Goal: Information Seeking & Learning: Find specific fact

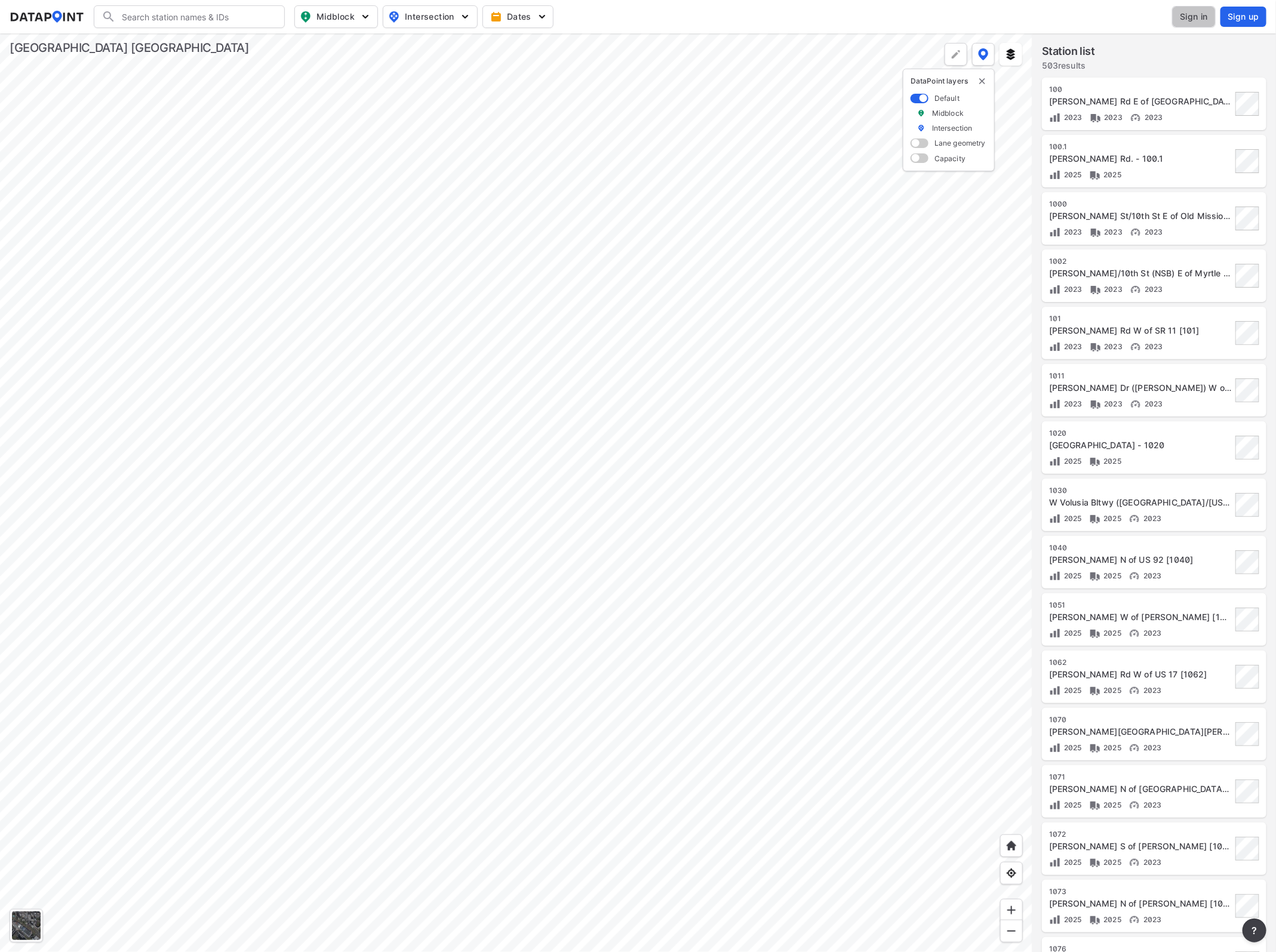
click at [1200, 12] on span "Sign in" at bounding box center [1193, 16] width 28 height 12
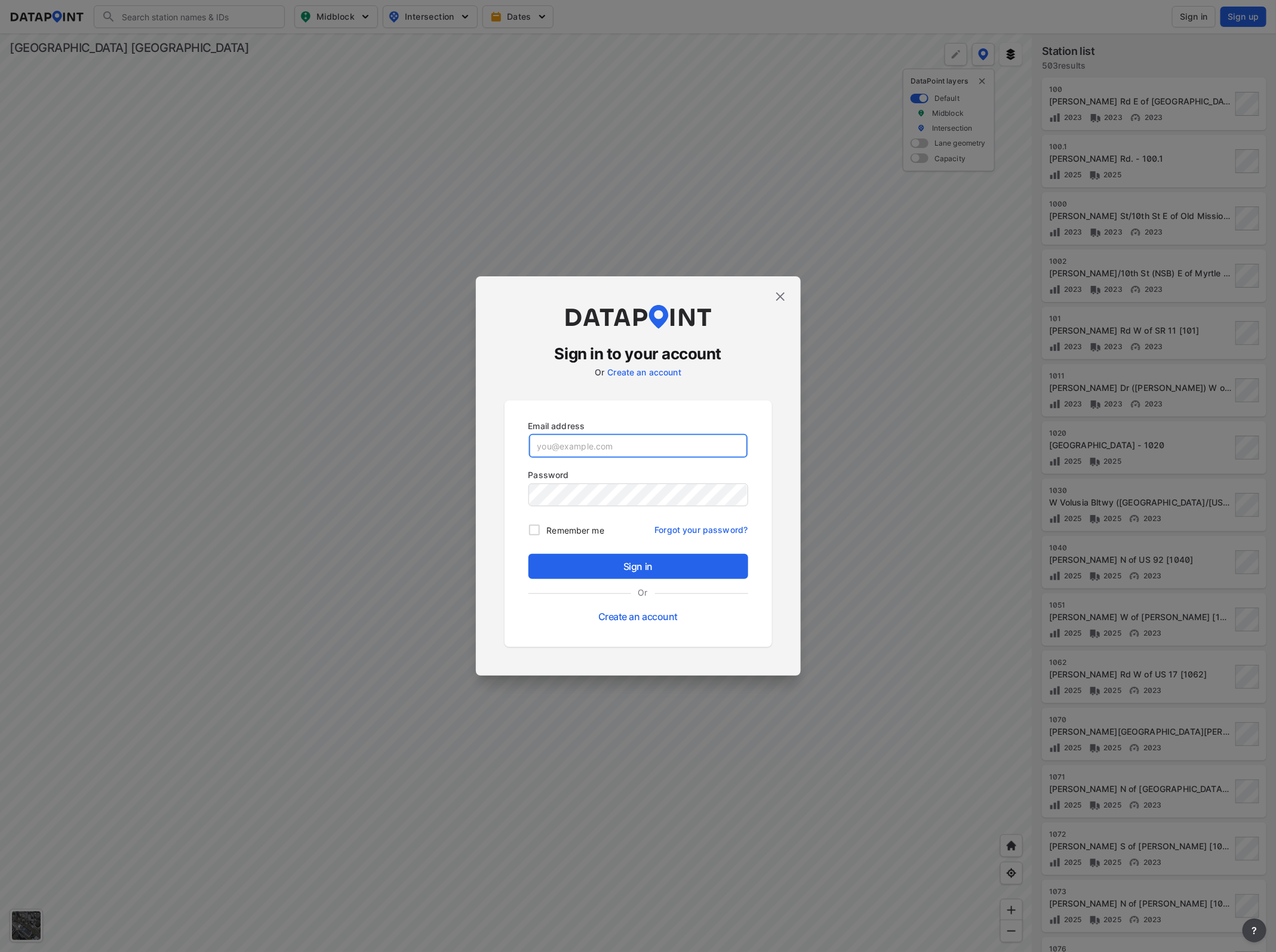
type input "[EMAIL_ADDRESS][DOMAIN_NAME]"
click at [676, 561] on span "Sign in" at bounding box center [638, 566] width 200 height 14
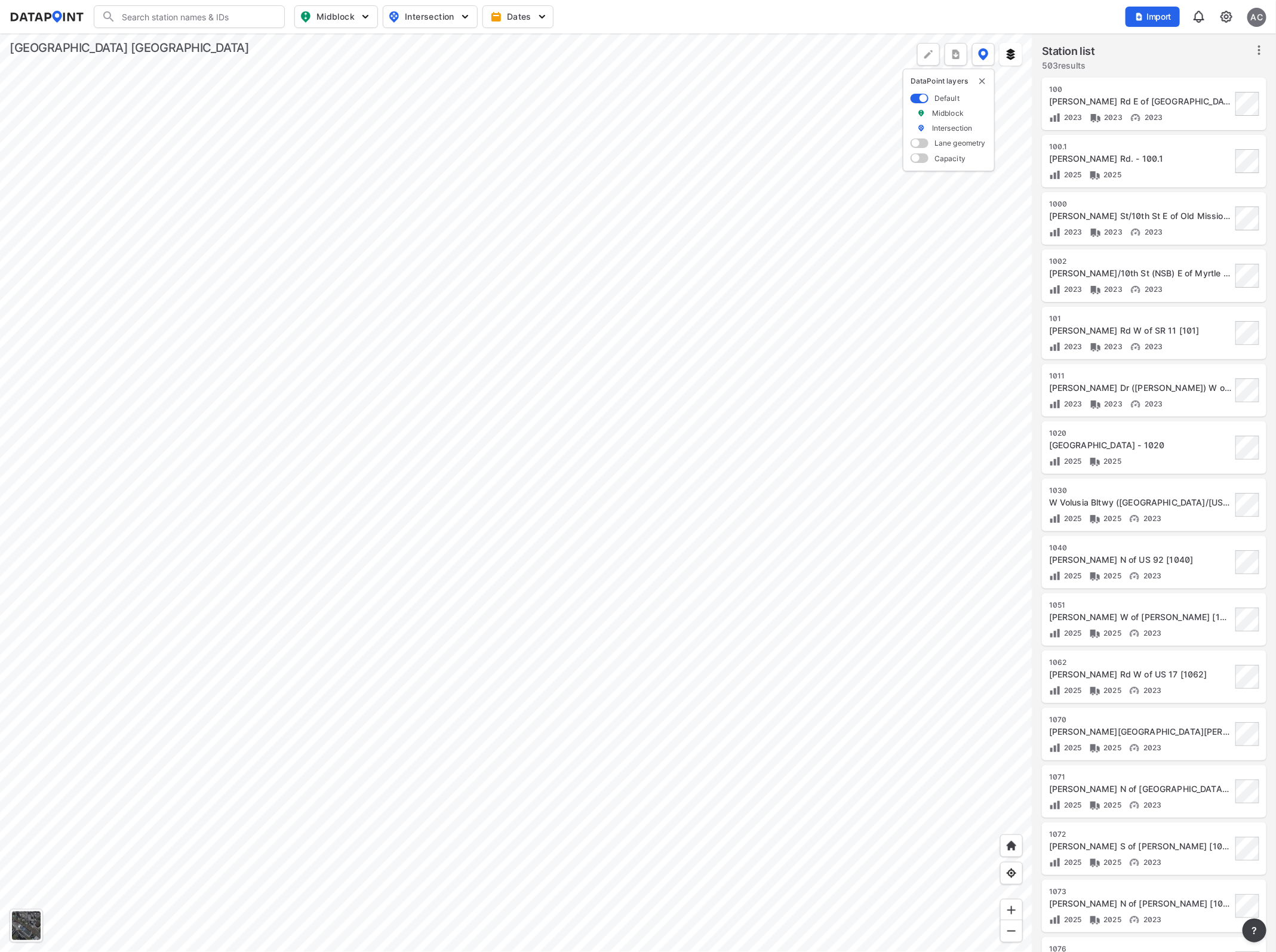
click at [247, 443] on div at bounding box center [516, 492] width 1032 height 918
click at [250, 368] on div at bounding box center [516, 492] width 1032 height 918
click at [419, 481] on div at bounding box center [516, 492] width 1032 height 918
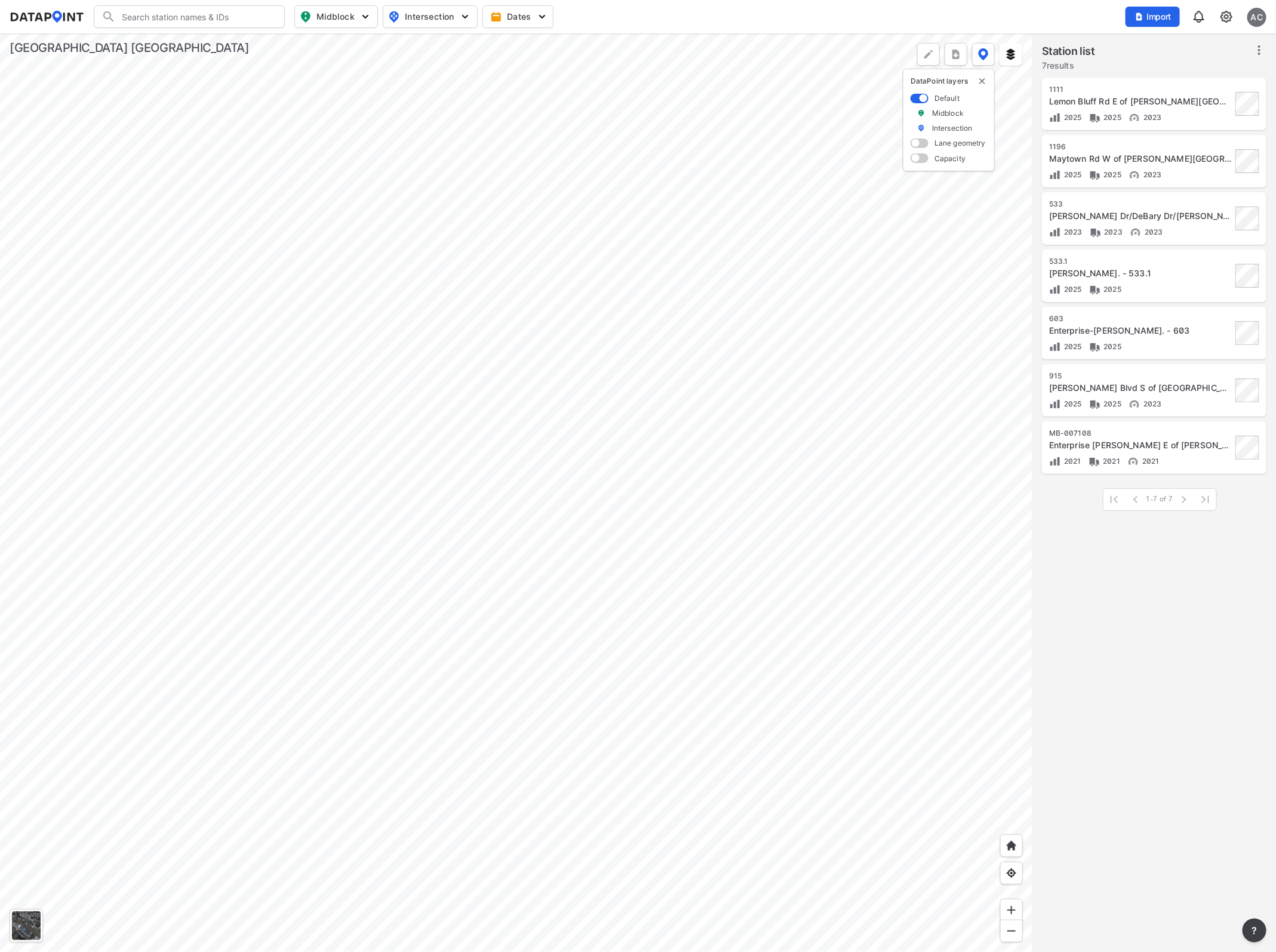
click at [479, 464] on div at bounding box center [516, 492] width 1032 height 918
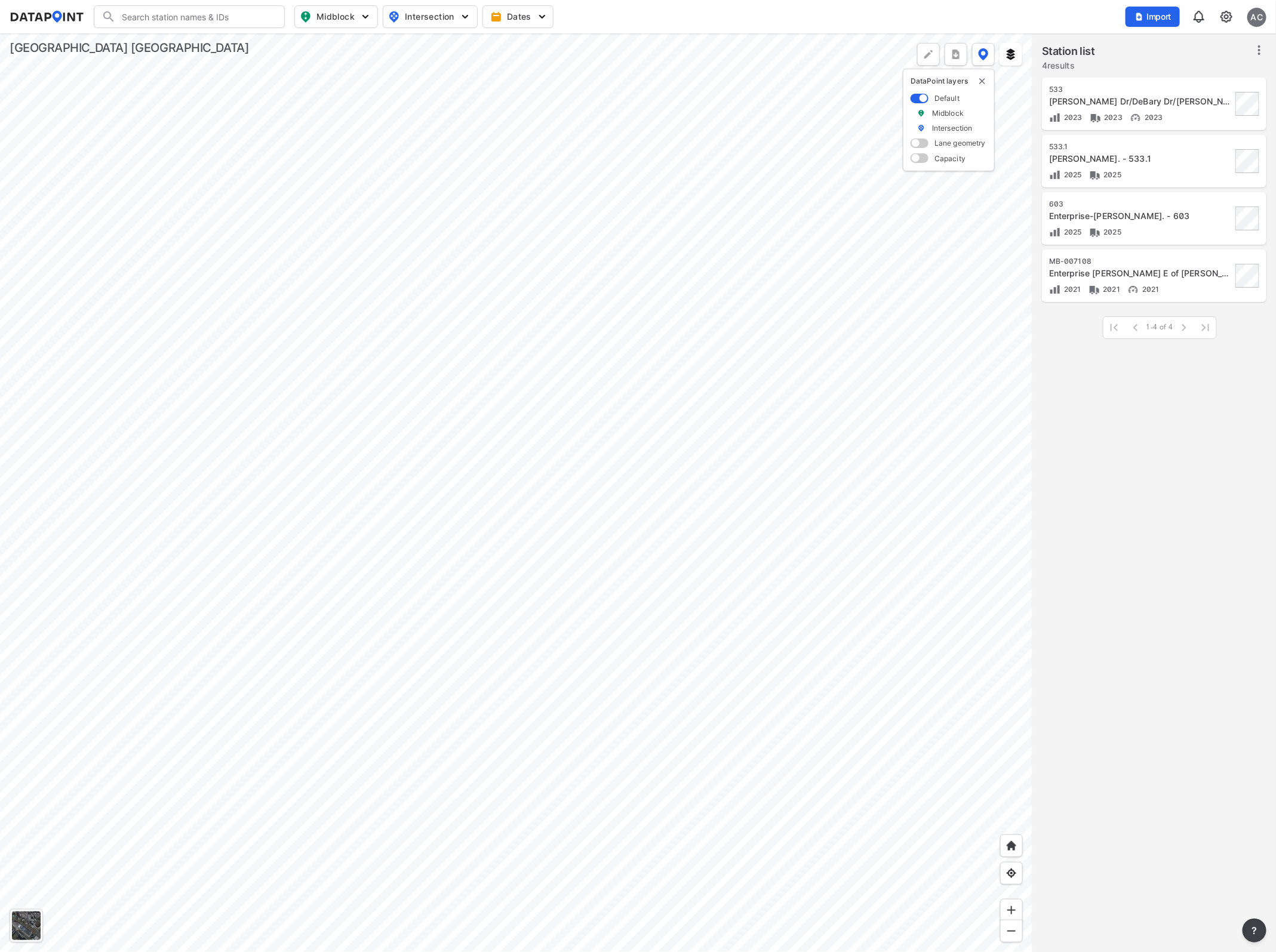
click at [440, 482] on div at bounding box center [516, 492] width 1032 height 918
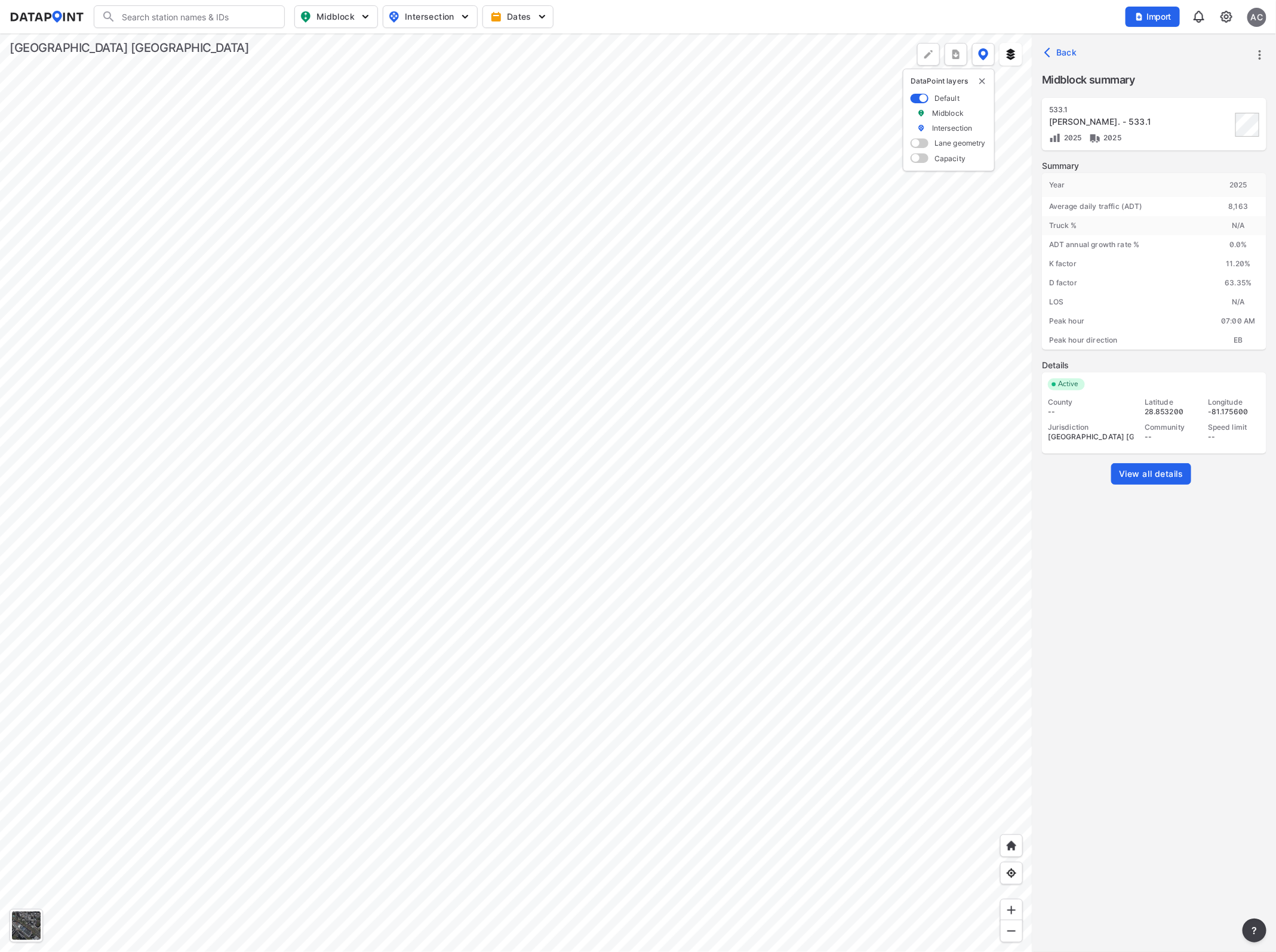
click at [1169, 472] on span "View all details" at bounding box center [1151, 473] width 65 height 12
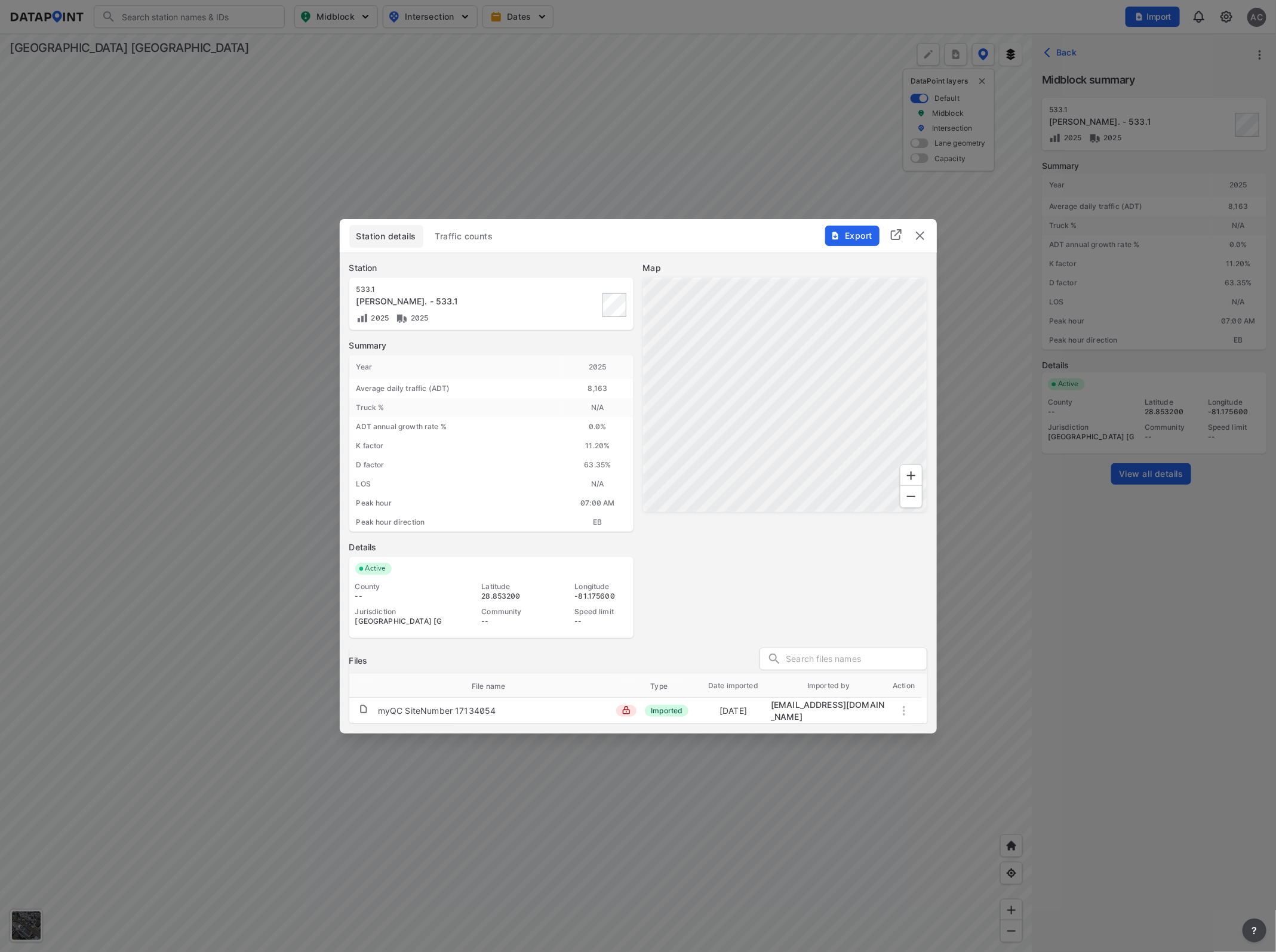
click at [469, 237] on span "Traffic counts" at bounding box center [464, 236] width 58 height 12
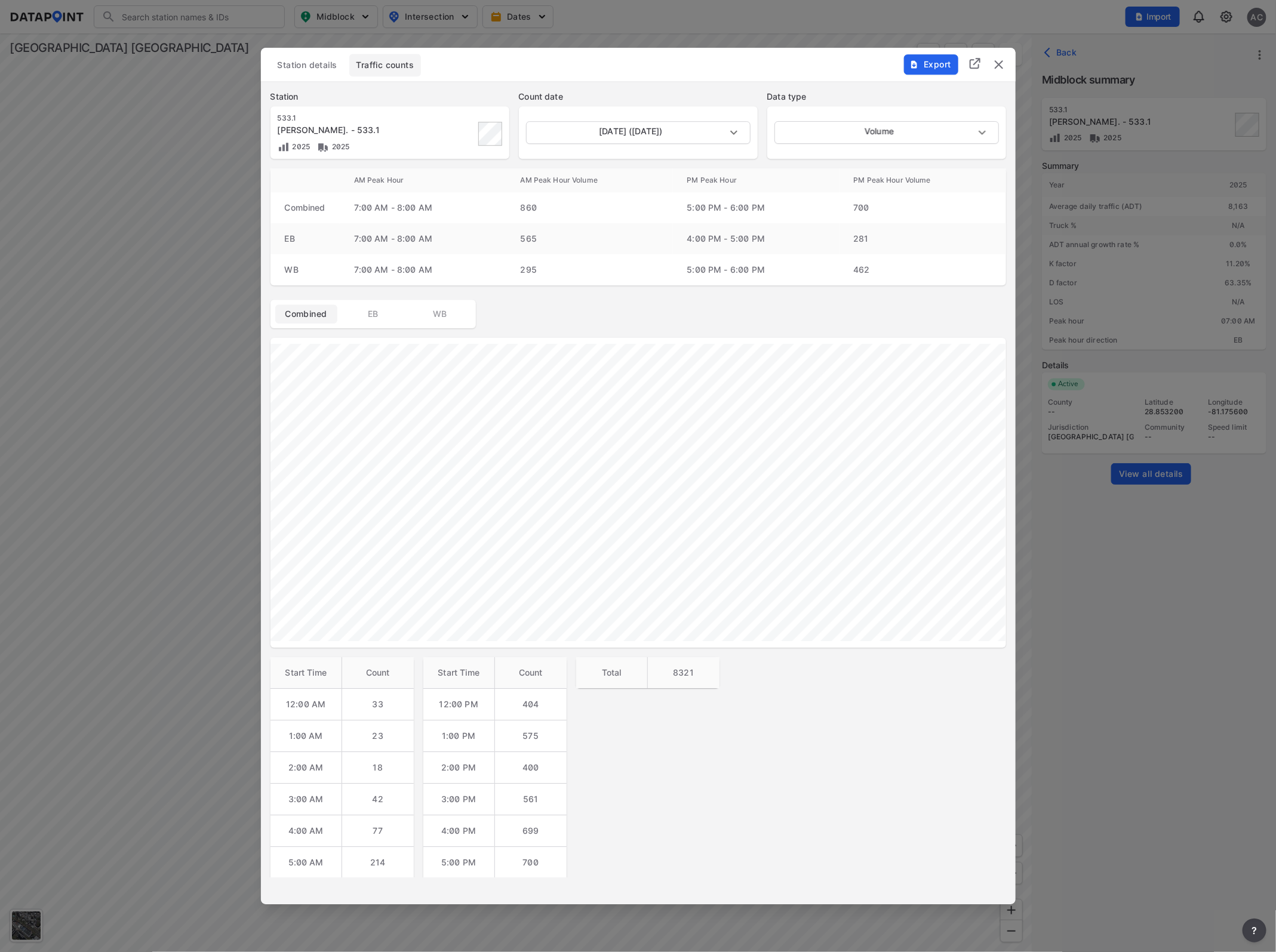
click at [380, 311] on span "EB" at bounding box center [373, 314] width 47 height 12
click at [434, 305] on button "WB" at bounding box center [439, 314] width 62 height 19
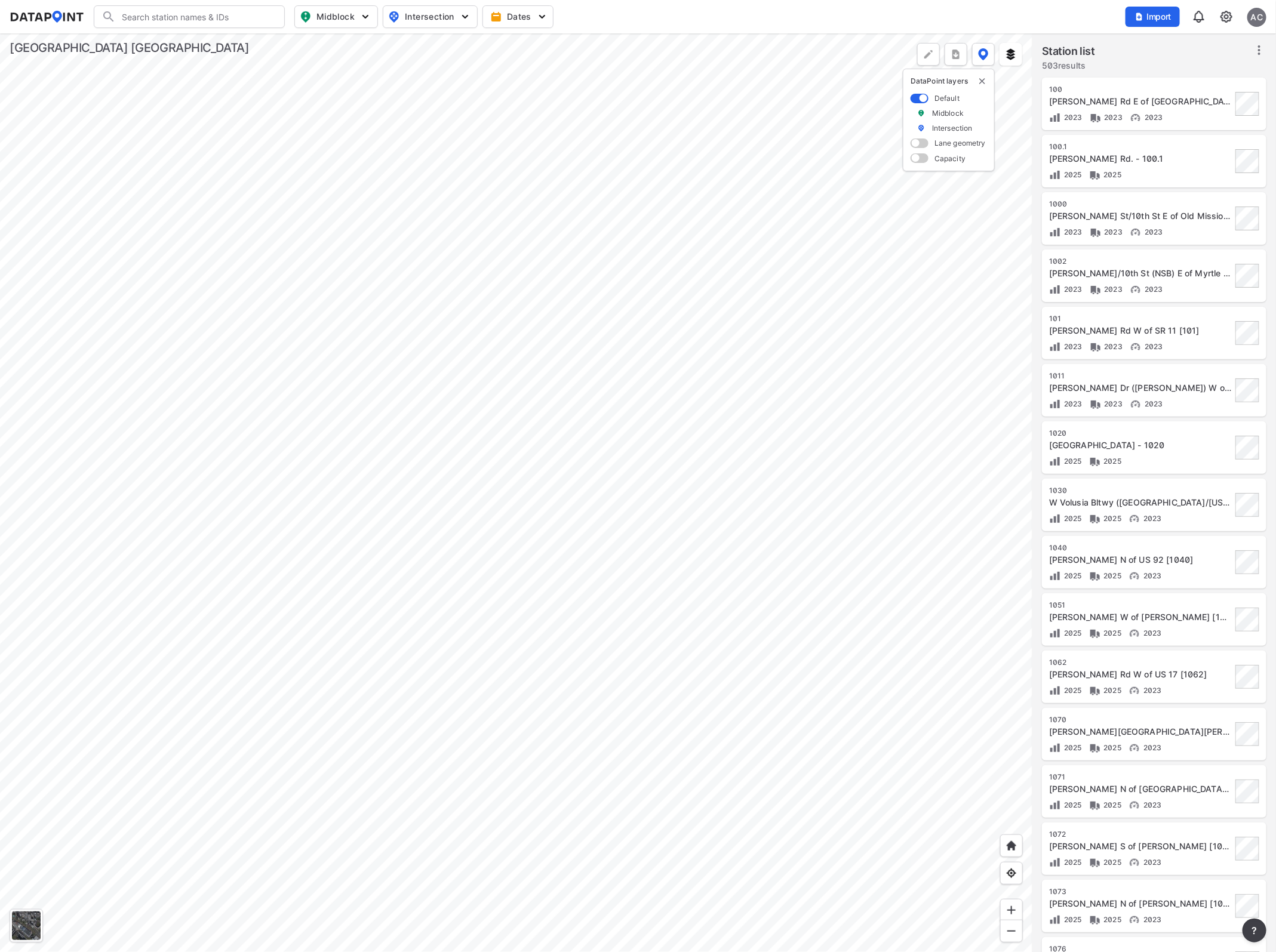
click at [748, 598] on div at bounding box center [516, 492] width 1032 height 918
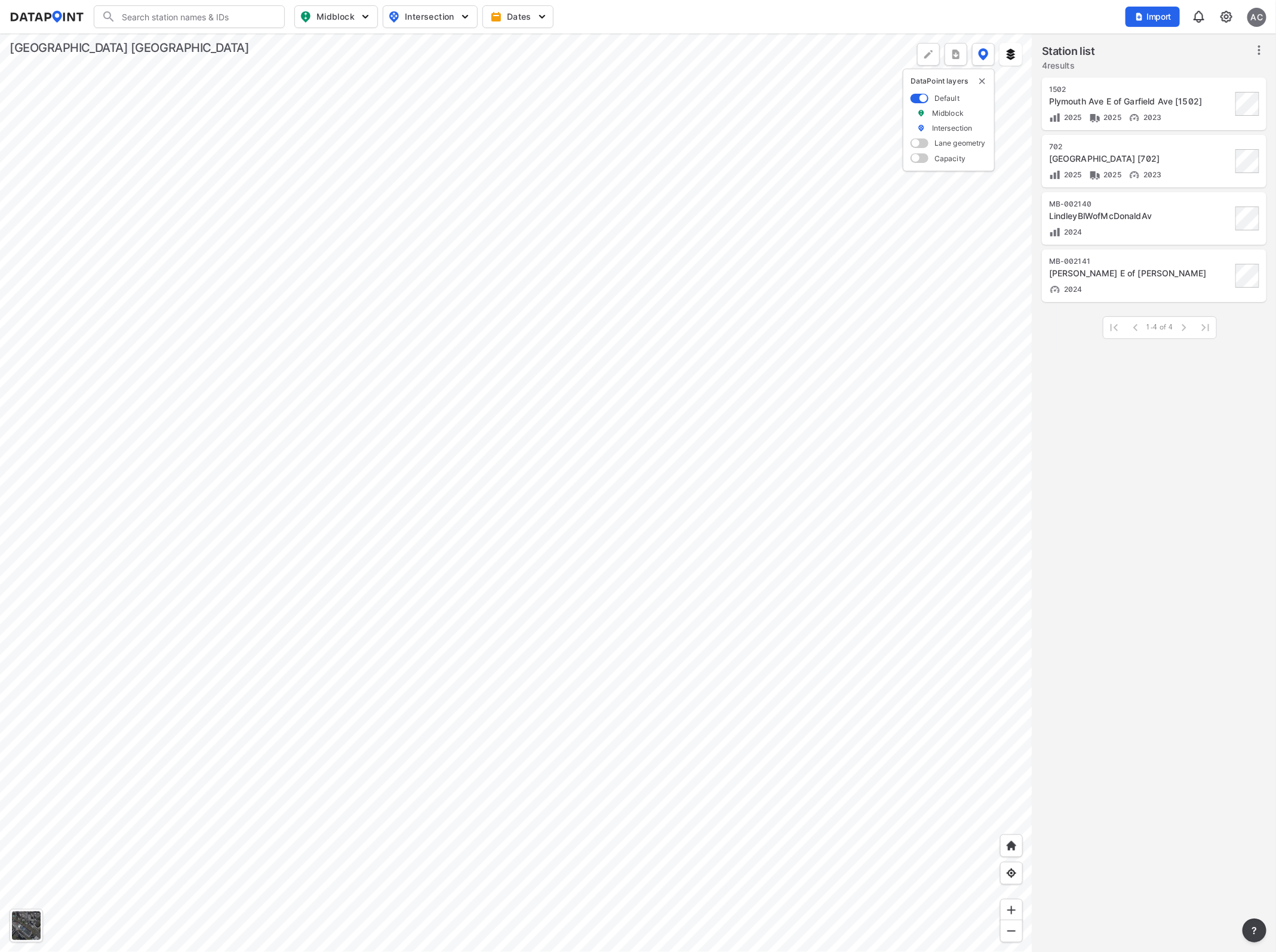
click at [115, 565] on div at bounding box center [516, 492] width 1032 height 918
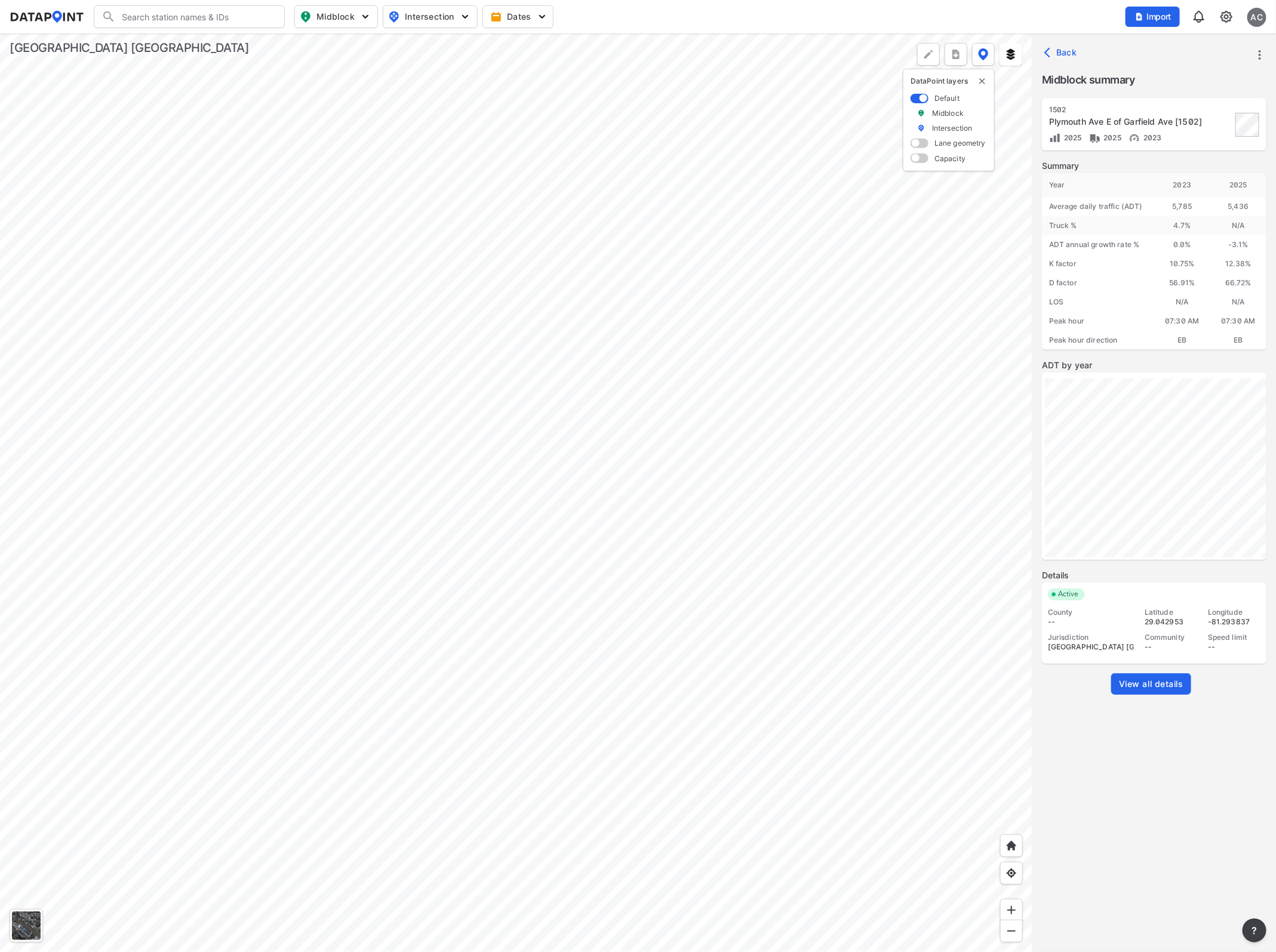
click at [1148, 684] on span "View all details" at bounding box center [1151, 684] width 65 height 12
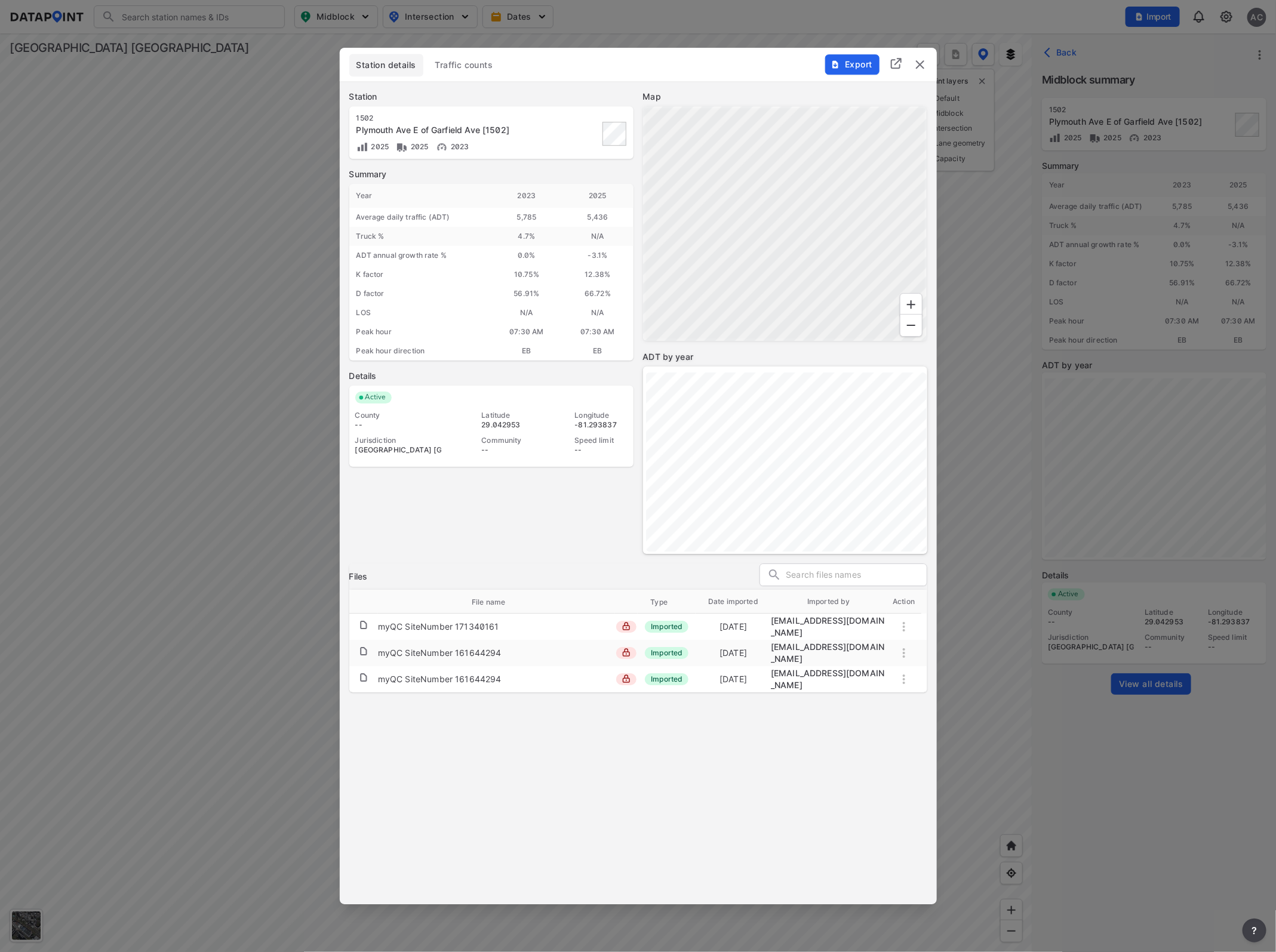
click at [463, 60] on span "Traffic counts" at bounding box center [464, 64] width 58 height 12
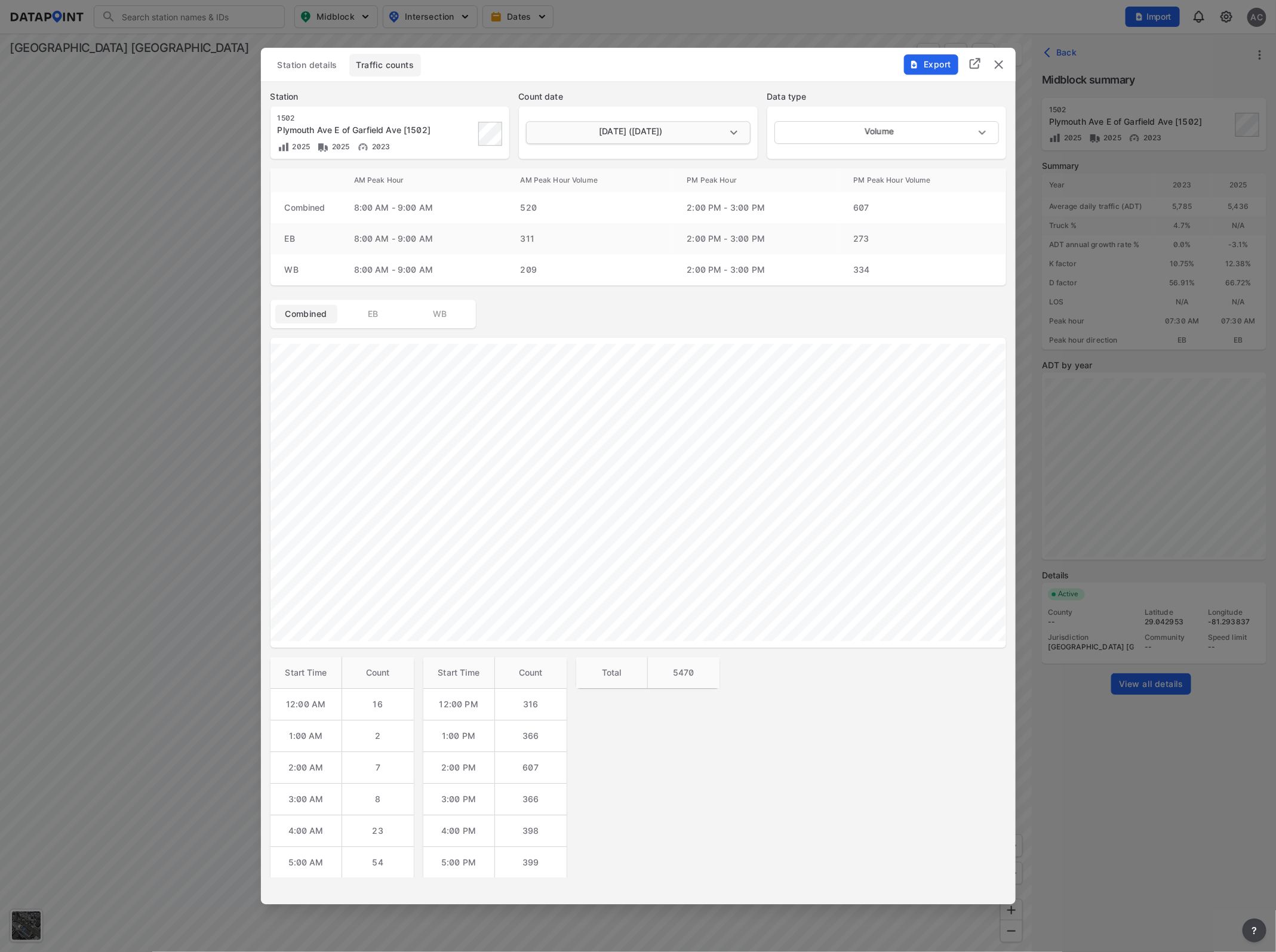
click at [627, 131] on body "Search Please enter a search term. Midblock Intersection Dates Import AC Import…" at bounding box center [638, 476] width 1276 height 952
click at [616, 161] on li "August 19 2025 (Tuesday)" at bounding box center [637, 156] width 223 height 23
click at [696, 136] on body "Search Please enter a search term. Midblock Intersection Dates Import AC Import…" at bounding box center [638, 476] width 1276 height 952
click at [576, 70] on div at bounding box center [638, 476] width 1276 height 952
click at [664, 130] on body "Search Please enter a search term. Midblock Intersection Dates Import AC Import…" at bounding box center [638, 476] width 1276 height 952
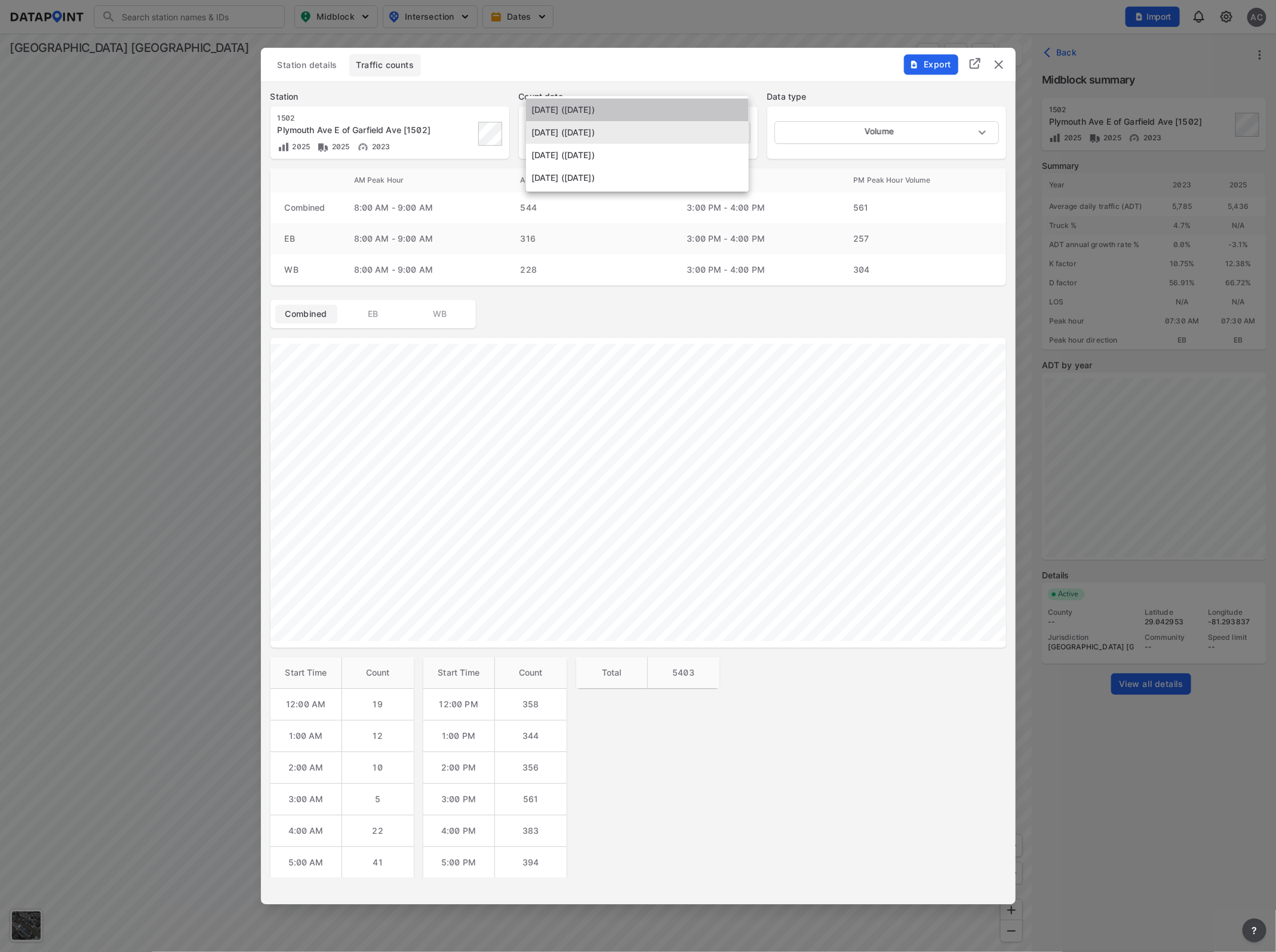
click at [616, 112] on li "August 20 2025 (Wednesday)" at bounding box center [637, 110] width 223 height 23
click at [733, 129] on body "Search Please enter a search term. Midblock Intersection Dates Import AC Import…" at bounding box center [638, 476] width 1276 height 952
click at [540, 559] on div at bounding box center [638, 476] width 1276 height 952
click at [732, 131] on body "Search Please enter a search term. Midblock Intersection Dates Import AC Import…" at bounding box center [638, 476] width 1276 height 952
click at [650, 152] on li "August 19 2025 (Tuesday)" at bounding box center [637, 156] width 223 height 23
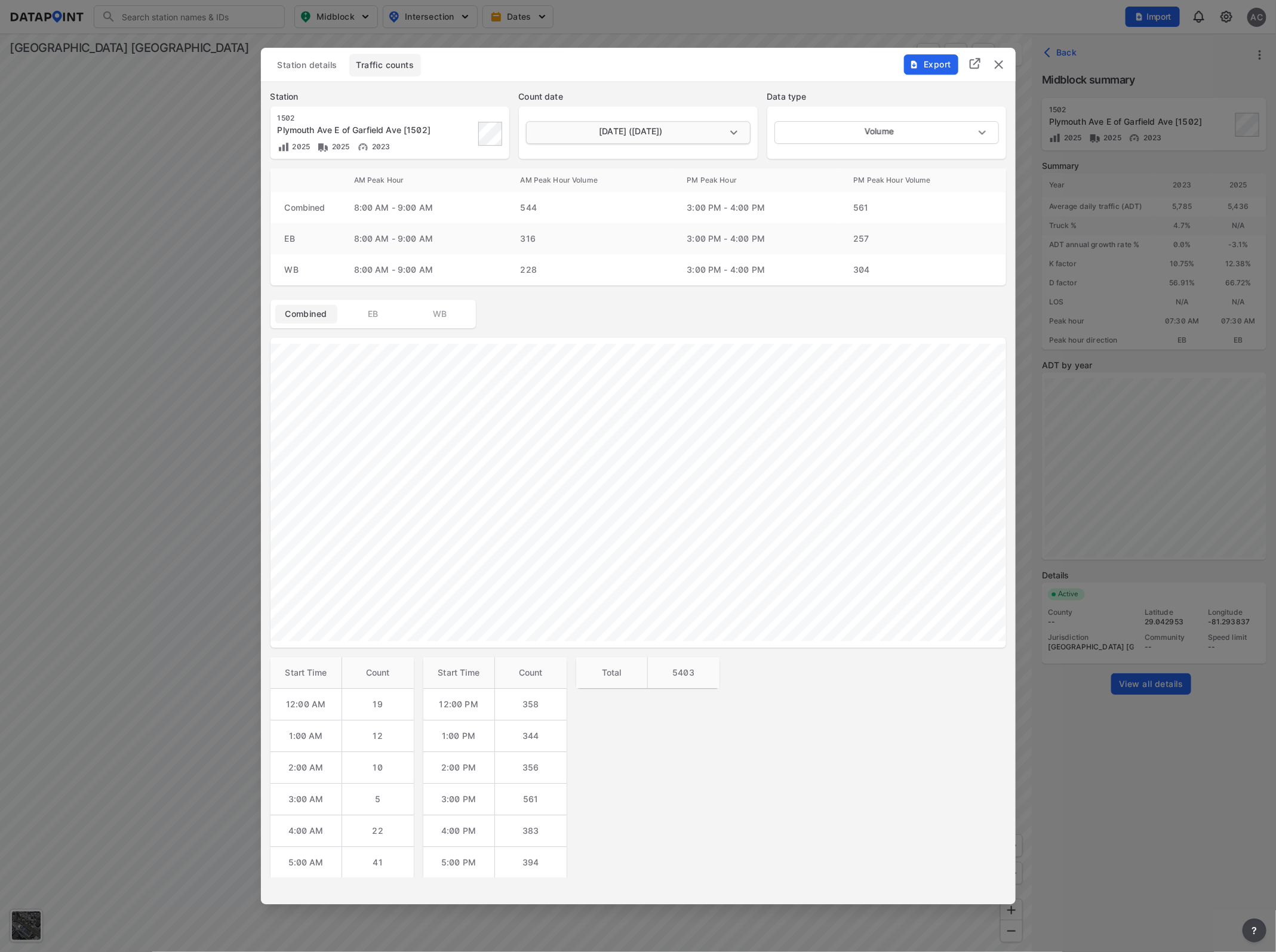
click at [729, 136] on body "Search Please enter a search term. Midblock Intersection Dates Import AC Import…" at bounding box center [638, 476] width 1276 height 952
click at [667, 108] on li "August 20 2025 (Wednesday)" at bounding box center [637, 110] width 223 height 23
click at [720, 135] on body "Search Please enter a search term. Midblock Intersection Dates Import AC Import…" at bounding box center [638, 476] width 1276 height 952
click at [648, 176] on li "April 26 2023 (Wednesday)" at bounding box center [637, 178] width 223 height 23
click at [370, 312] on span "EB" at bounding box center [373, 314] width 47 height 12
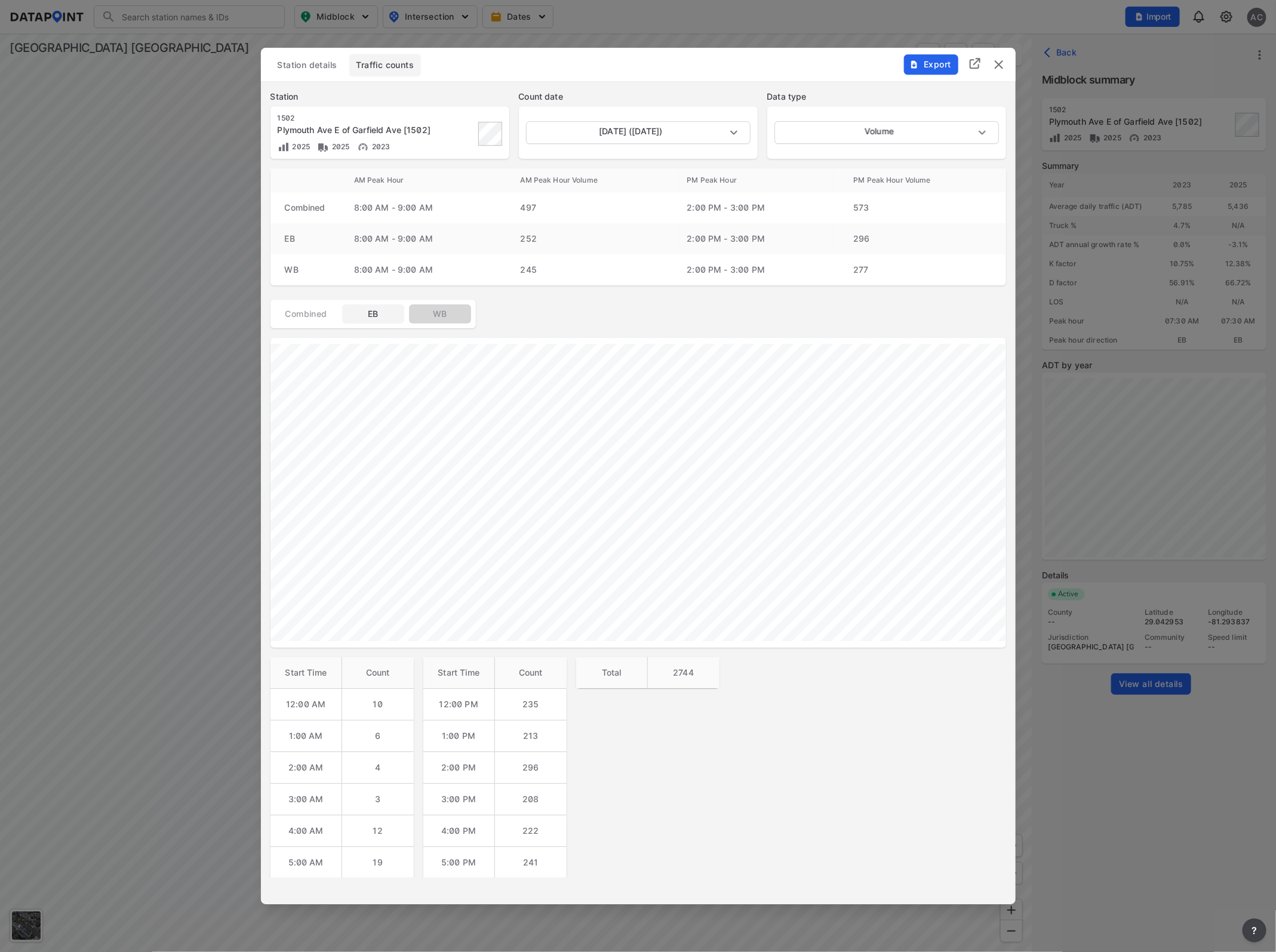
click at [443, 315] on span "WB" at bounding box center [440, 314] width 47 height 12
click at [639, 129] on body "Search Please enter a search term. Midblock Intersection Dates Import AC Import…" at bounding box center [638, 476] width 1276 height 952
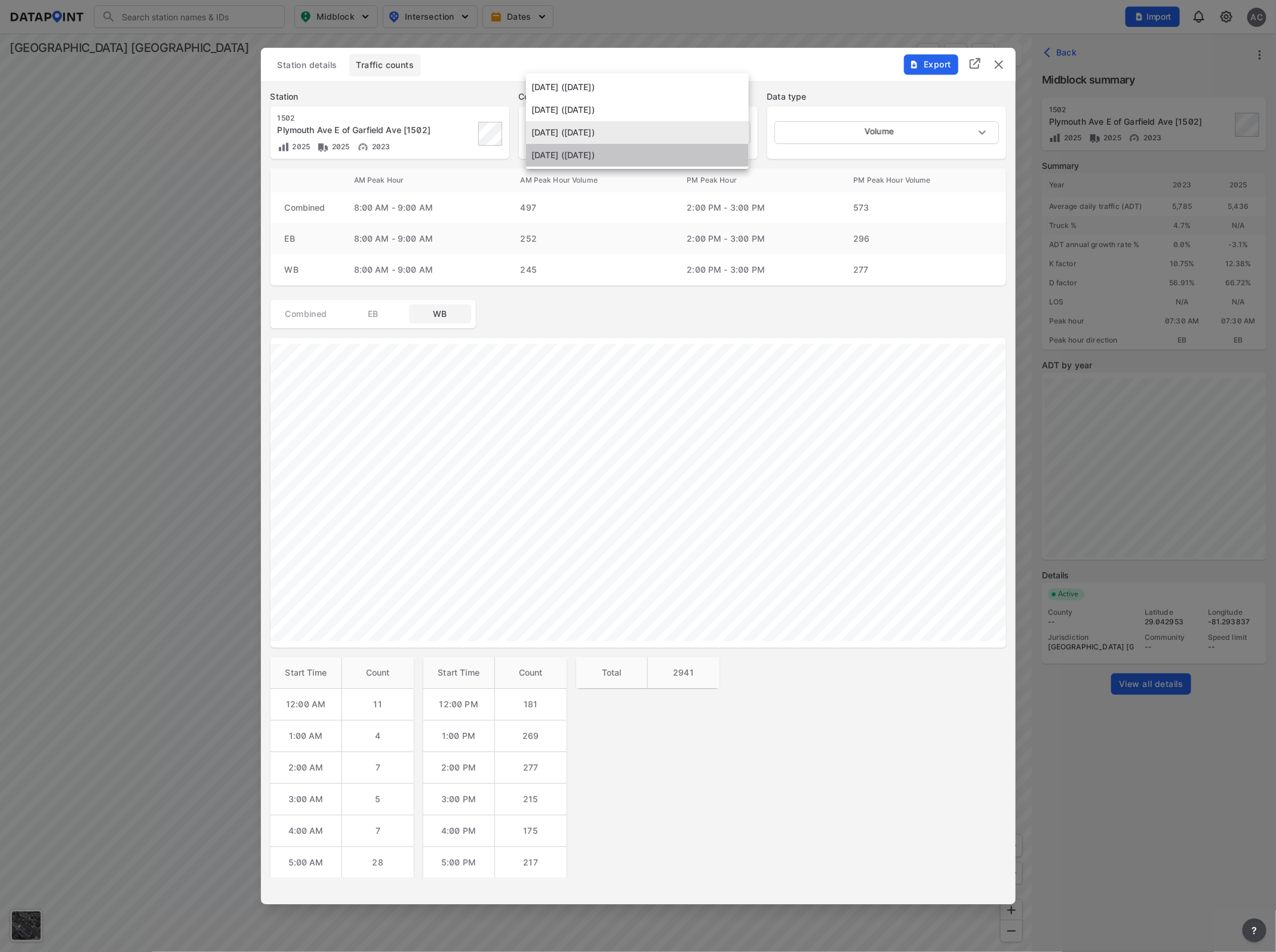
click at [643, 158] on li "April 25 2023 (Tuesday)" at bounding box center [637, 156] width 223 height 23
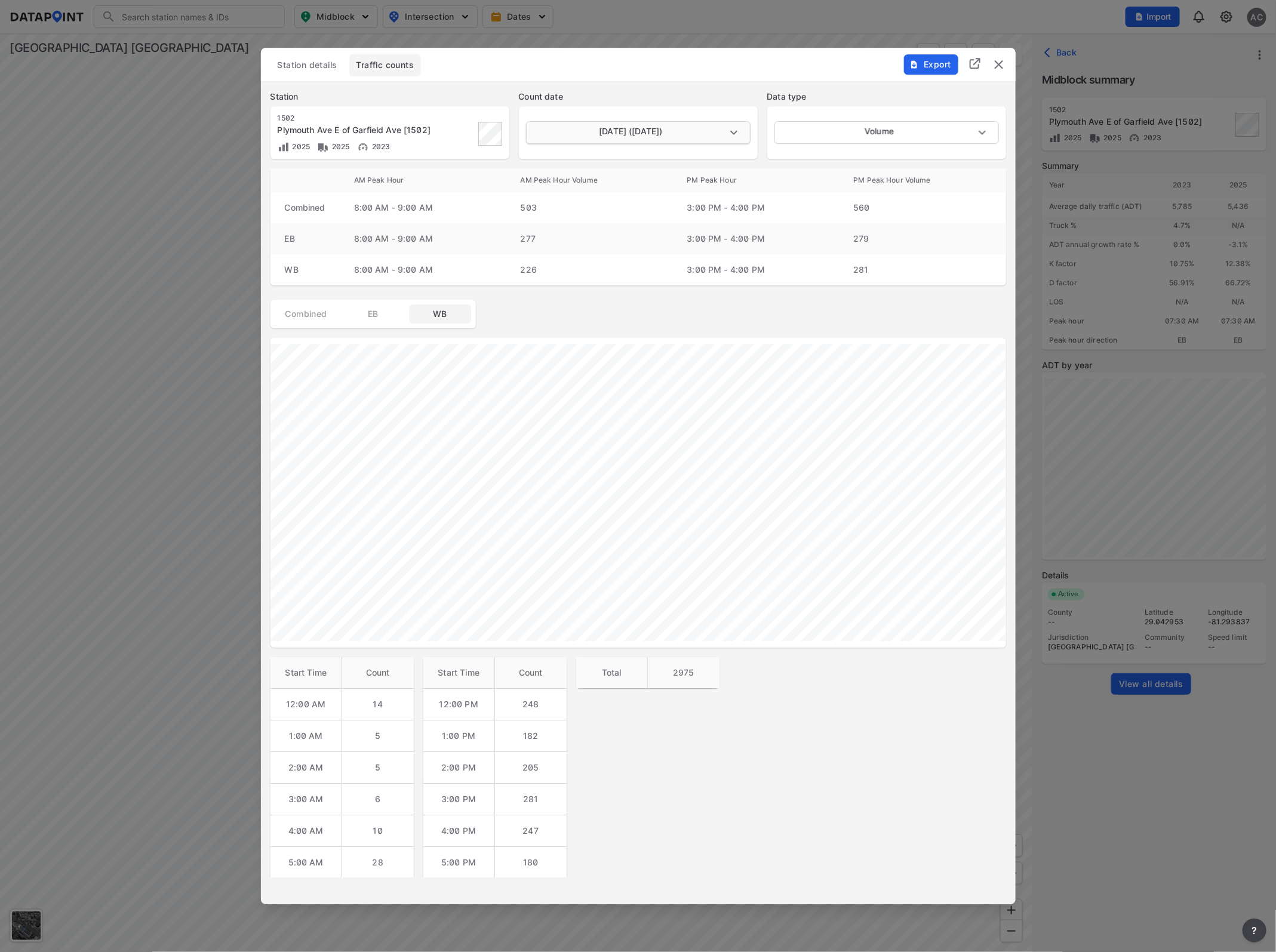
click at [679, 137] on body "Search Please enter a search term. Midblock Intersection Dates Import AC Import…" at bounding box center [638, 476] width 1276 height 952
click at [639, 69] on li "August 20 2025 (Wednesday)" at bounding box center [637, 64] width 223 height 23
click at [682, 133] on body "Search Please enter a search term. Midblock Intersection Dates Import AC Import…" at bounding box center [638, 476] width 1276 height 952
click at [385, 316] on div at bounding box center [638, 476] width 1276 height 952
click at [375, 315] on span "EB" at bounding box center [373, 314] width 47 height 12
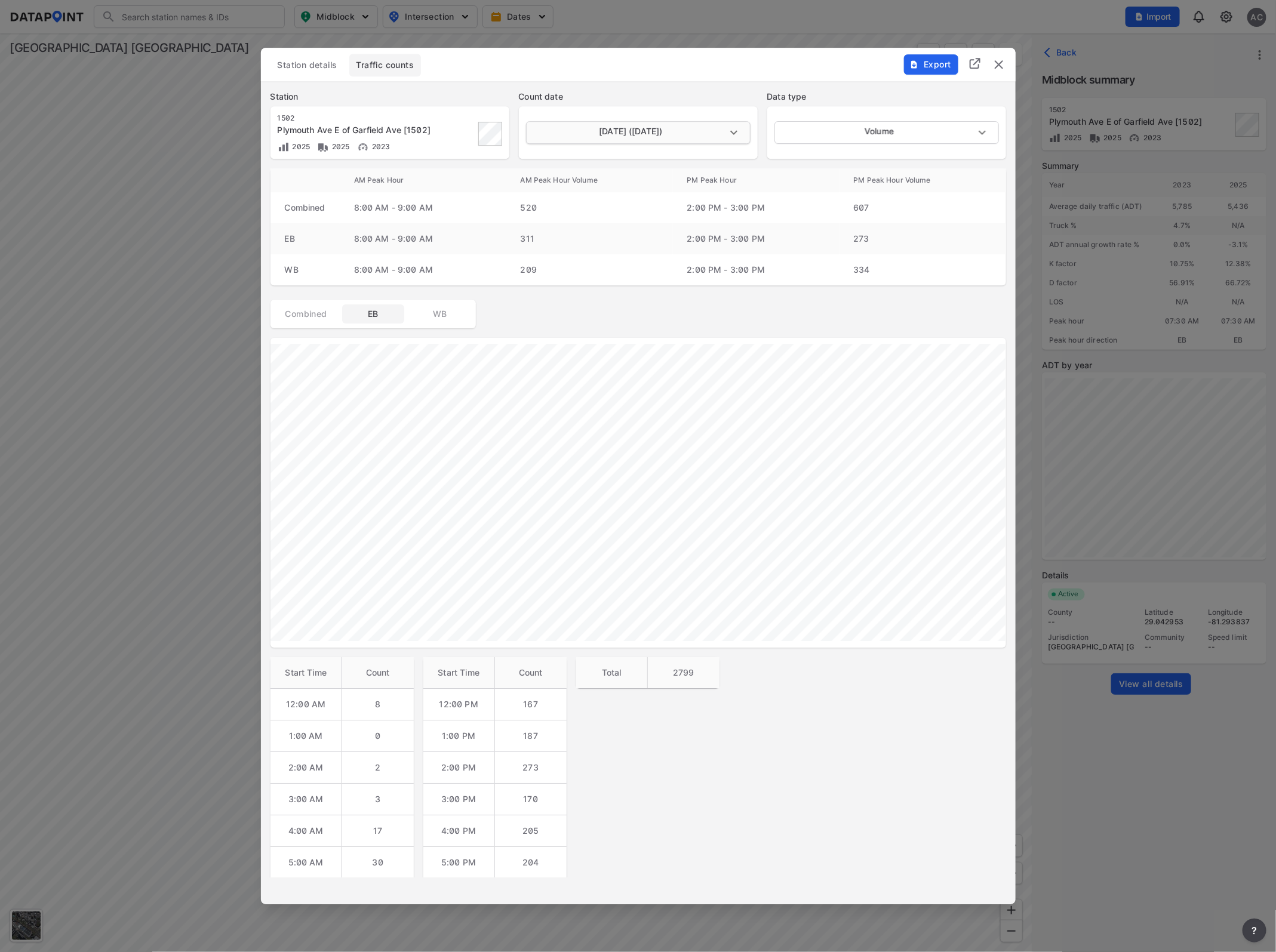
click at [723, 131] on body "Search Please enter a search term. Midblock Intersection Dates Import AC Import…" at bounding box center [638, 476] width 1276 height 952
click at [603, 158] on li "August 19 2025 (Tuesday)" at bounding box center [637, 156] width 223 height 23
click at [435, 310] on span "WB" at bounding box center [440, 314] width 47 height 12
click at [730, 130] on body "Search Please enter a search term. Midblock Intersection Dates Import AC Import…" at bounding box center [638, 476] width 1276 height 952
click at [599, 109] on li "August 20 2025 (Wednesday)" at bounding box center [637, 110] width 223 height 23
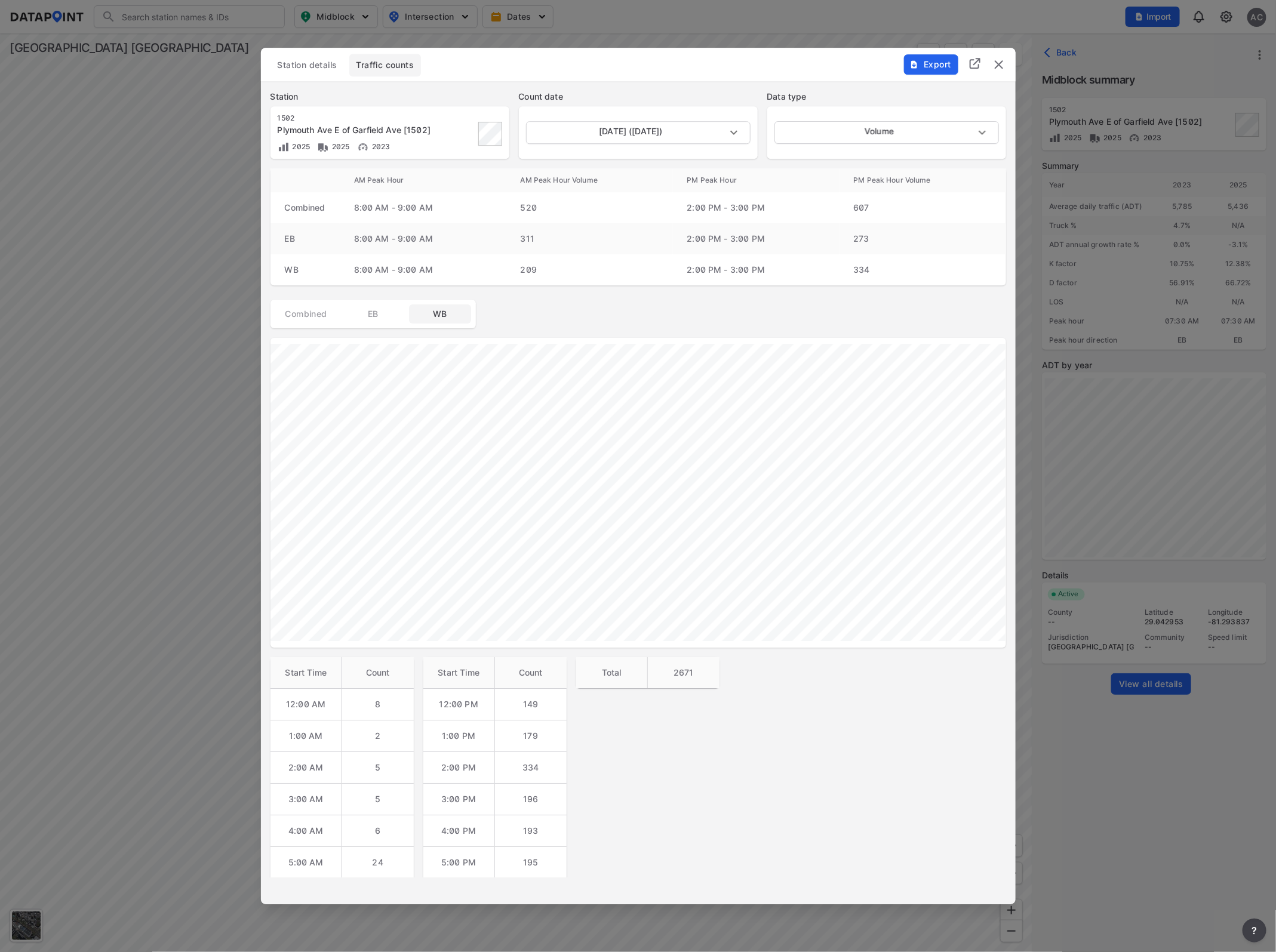
click at [378, 317] on span "EB" at bounding box center [373, 314] width 47 height 12
click at [688, 127] on body "Search Please enter a search term. Midblock Intersection Dates Import AC Import…" at bounding box center [638, 476] width 1276 height 952
click at [688, 127] on li "August 20 2025 (Wednesday)" at bounding box center [637, 133] width 223 height 23
click at [440, 317] on span "WB" at bounding box center [440, 314] width 47 height 12
click at [685, 138] on body "Search Please enter a search term. Midblock Intersection Dates Import AC Import…" at bounding box center [638, 476] width 1276 height 952
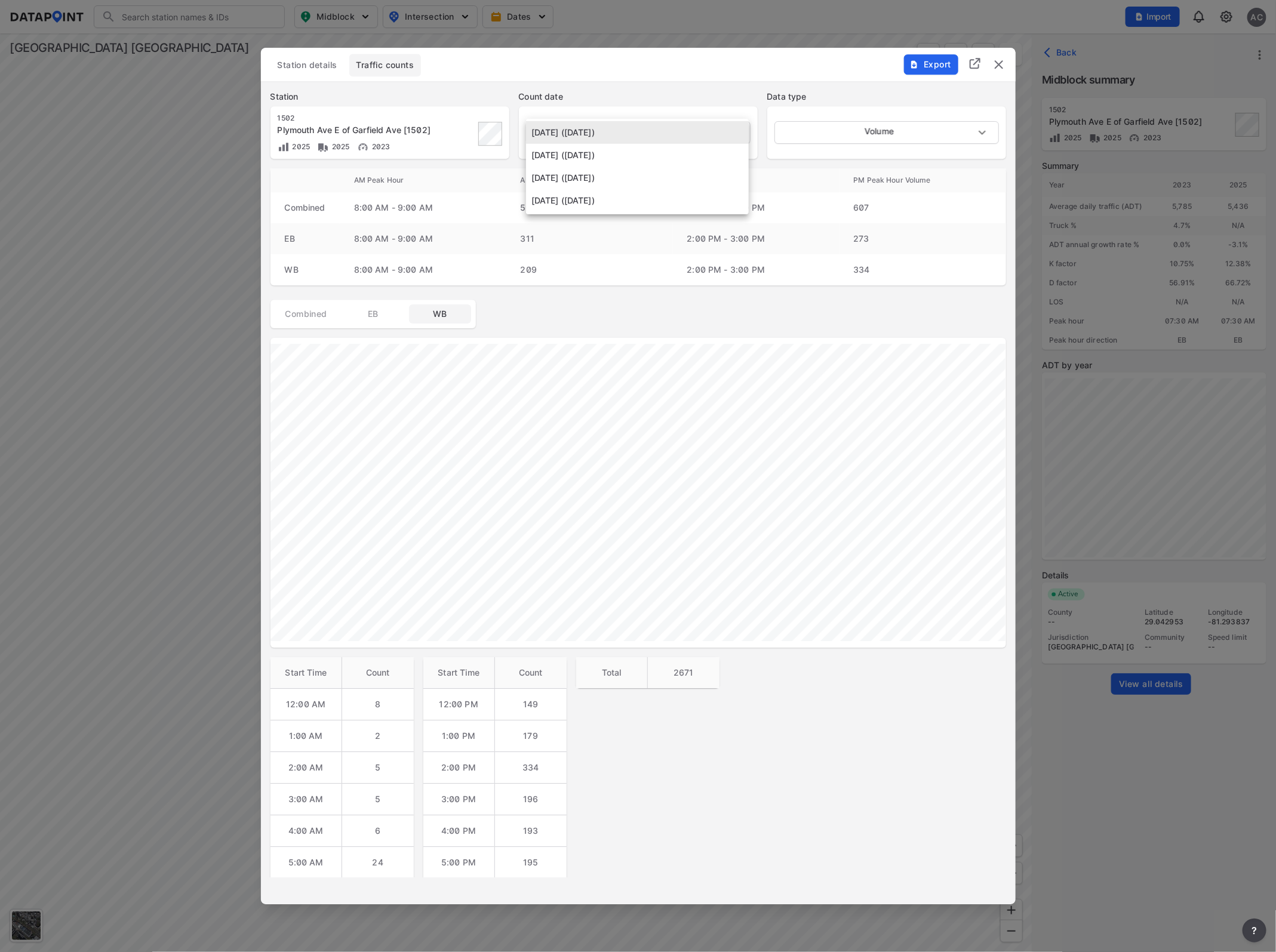
click at [620, 152] on li "August 19 2025 (Tuesday)" at bounding box center [637, 156] width 223 height 23
click at [370, 309] on span "EB" at bounding box center [373, 314] width 47 height 12
click at [437, 310] on span "WB" at bounding box center [440, 314] width 47 height 12
click at [731, 133] on body "Search Please enter a search term. Midblock Intersection Dates Import AC Import…" at bounding box center [638, 476] width 1276 height 952
click at [675, 111] on li "August 20 2025 (Wednesday)" at bounding box center [637, 110] width 223 height 23
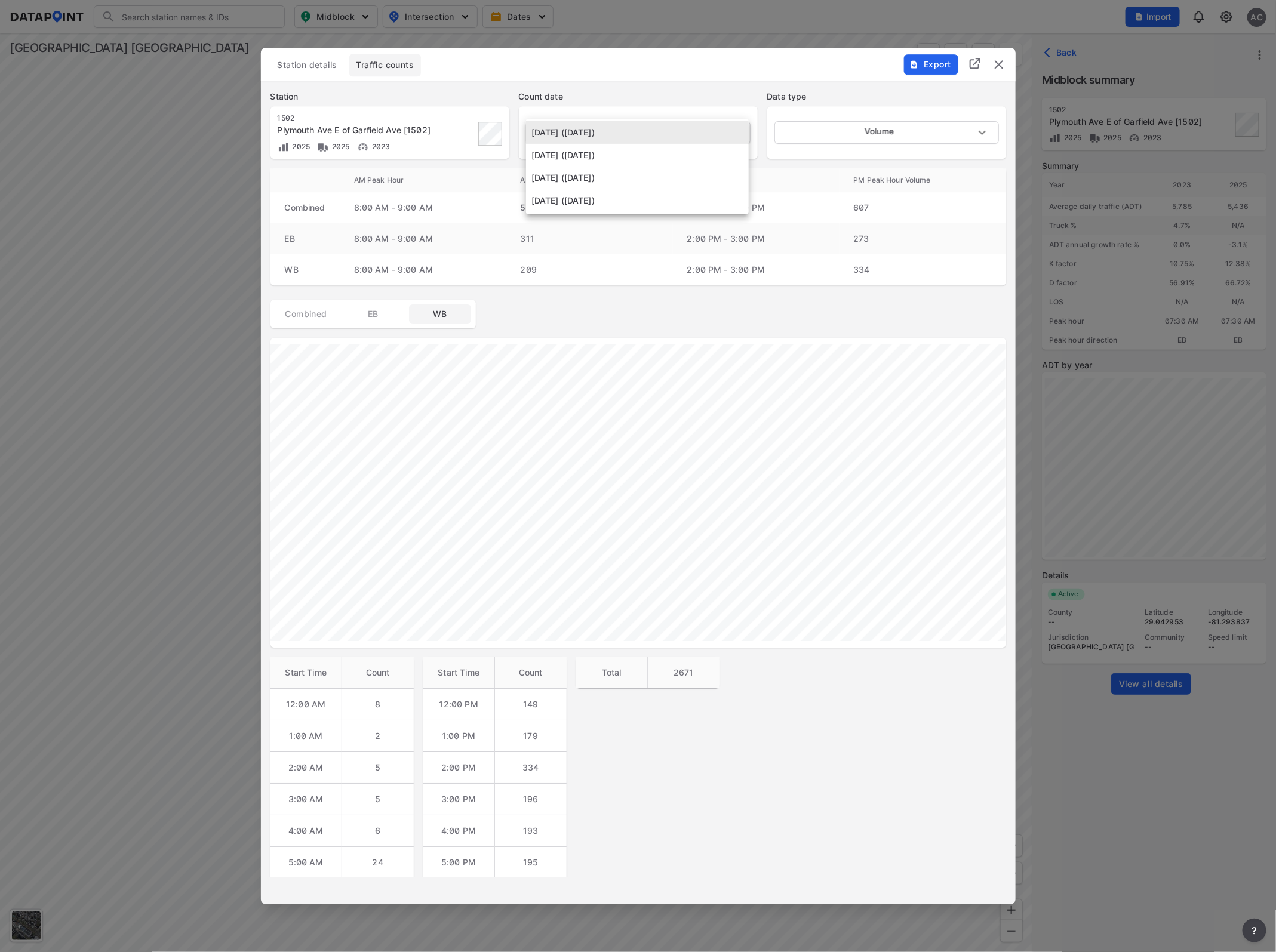
click at [733, 135] on body "Search Please enter a search term. Midblock Intersection Dates Import AC Import…" at bounding box center [638, 476] width 1276 height 952
click at [664, 156] on li "August 19 2025 (Tuesday)" at bounding box center [637, 156] width 223 height 23
click at [679, 133] on body "Search Please enter a search term. Midblock Intersection Dates Import AC Import…" at bounding box center [638, 476] width 1276 height 952
click at [664, 156] on li "April 26 2023 (Wednesday)" at bounding box center [637, 156] width 223 height 23
click at [729, 133] on body "Search Please enter a search term. Midblock Intersection Dates Import AC Import…" at bounding box center [638, 476] width 1276 height 952
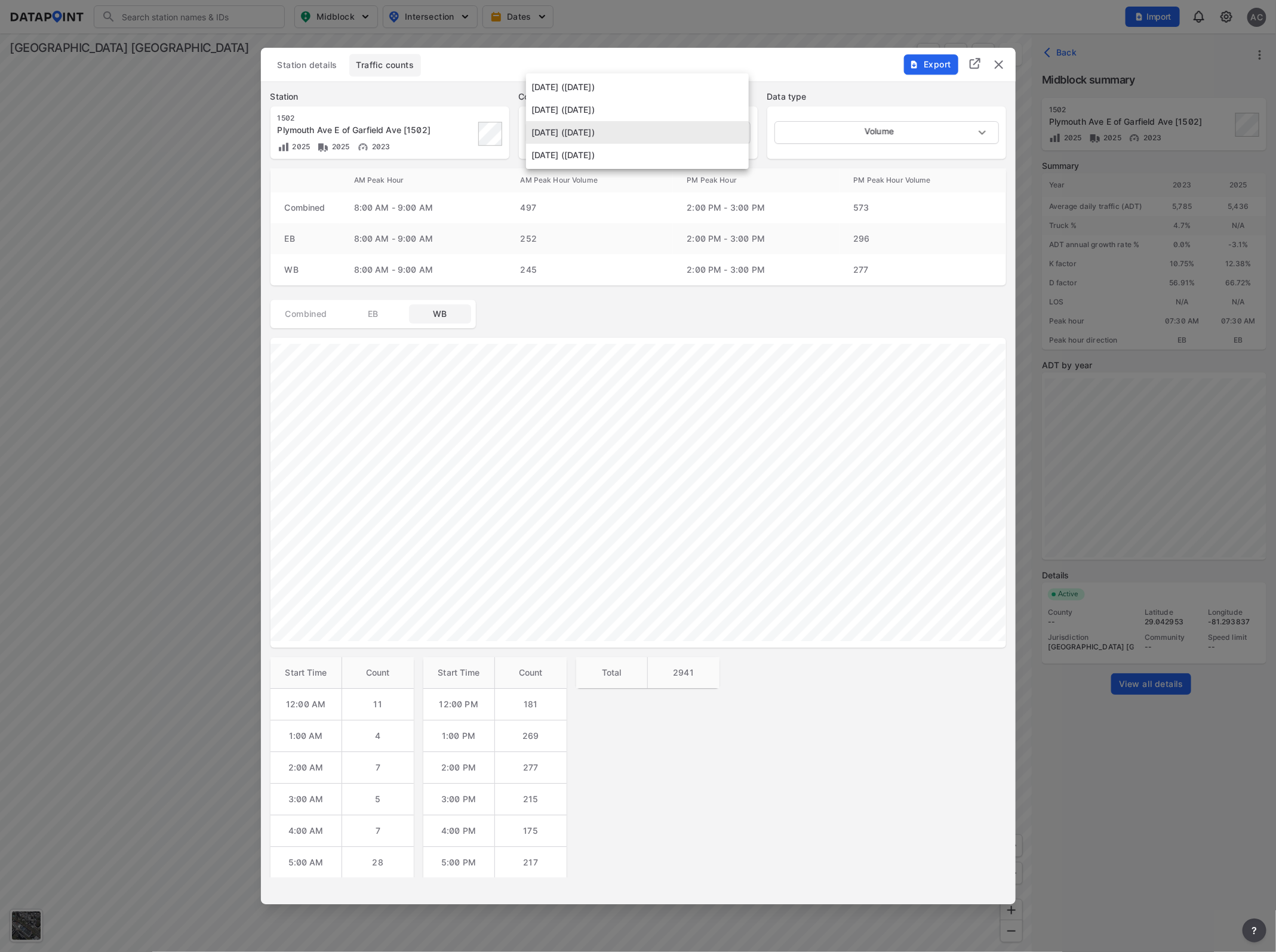
click at [378, 305] on div at bounding box center [638, 476] width 1276 height 952
click at [380, 314] on span "EB" at bounding box center [373, 314] width 47 height 12
click at [724, 126] on body "Search Please enter a search term. Midblock Intersection Dates Import AC Import…" at bounding box center [638, 476] width 1276 height 952
click at [588, 158] on li "April 25 2023 (Tuesday)" at bounding box center [637, 156] width 223 height 23
click at [730, 135] on body "Search Please enter a search term. Midblock Intersection Dates Import AC Import…" at bounding box center [638, 476] width 1276 height 952
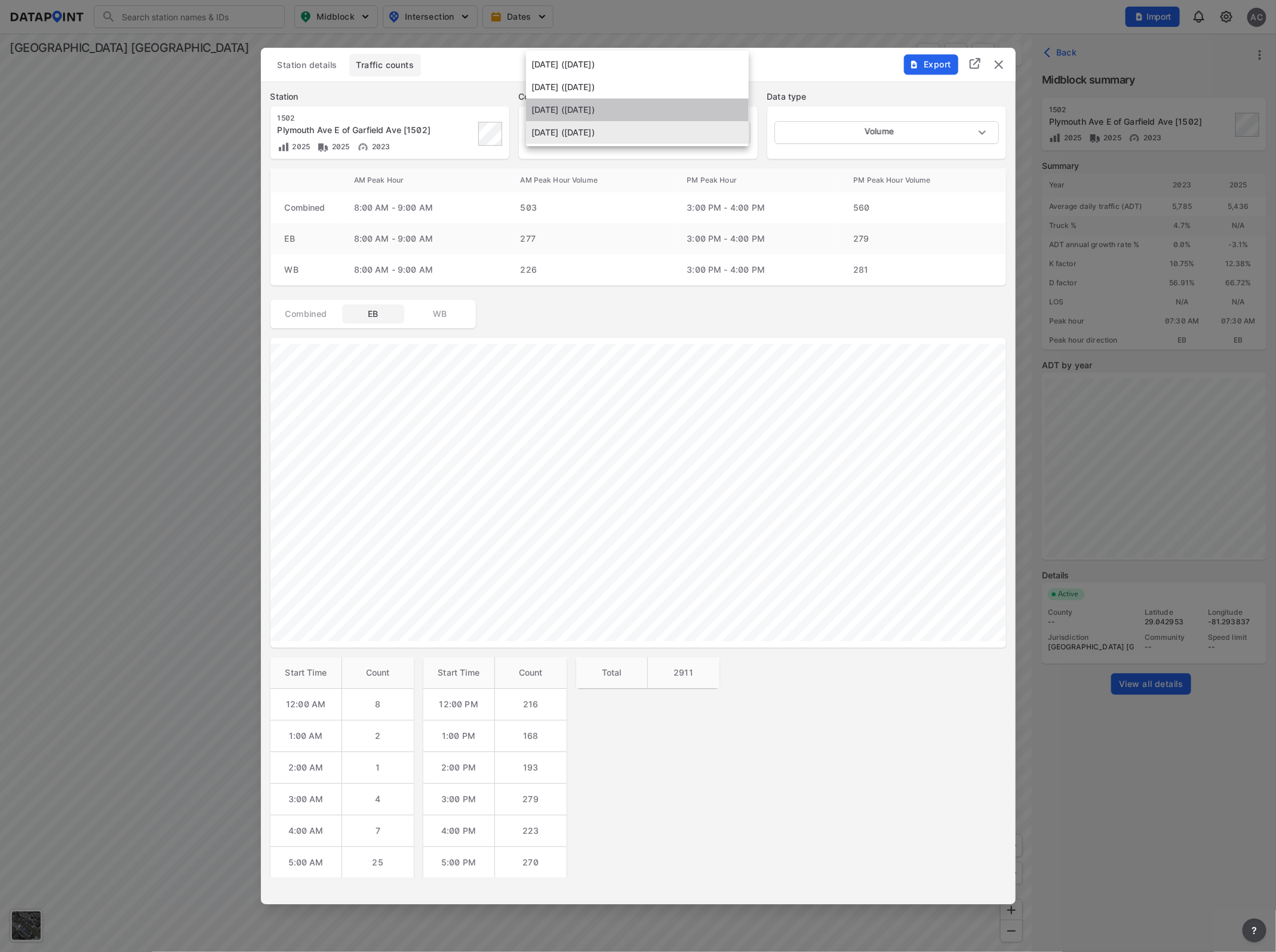
click at [643, 114] on li "April 26 2023 (Wednesday)" at bounding box center [637, 110] width 223 height 23
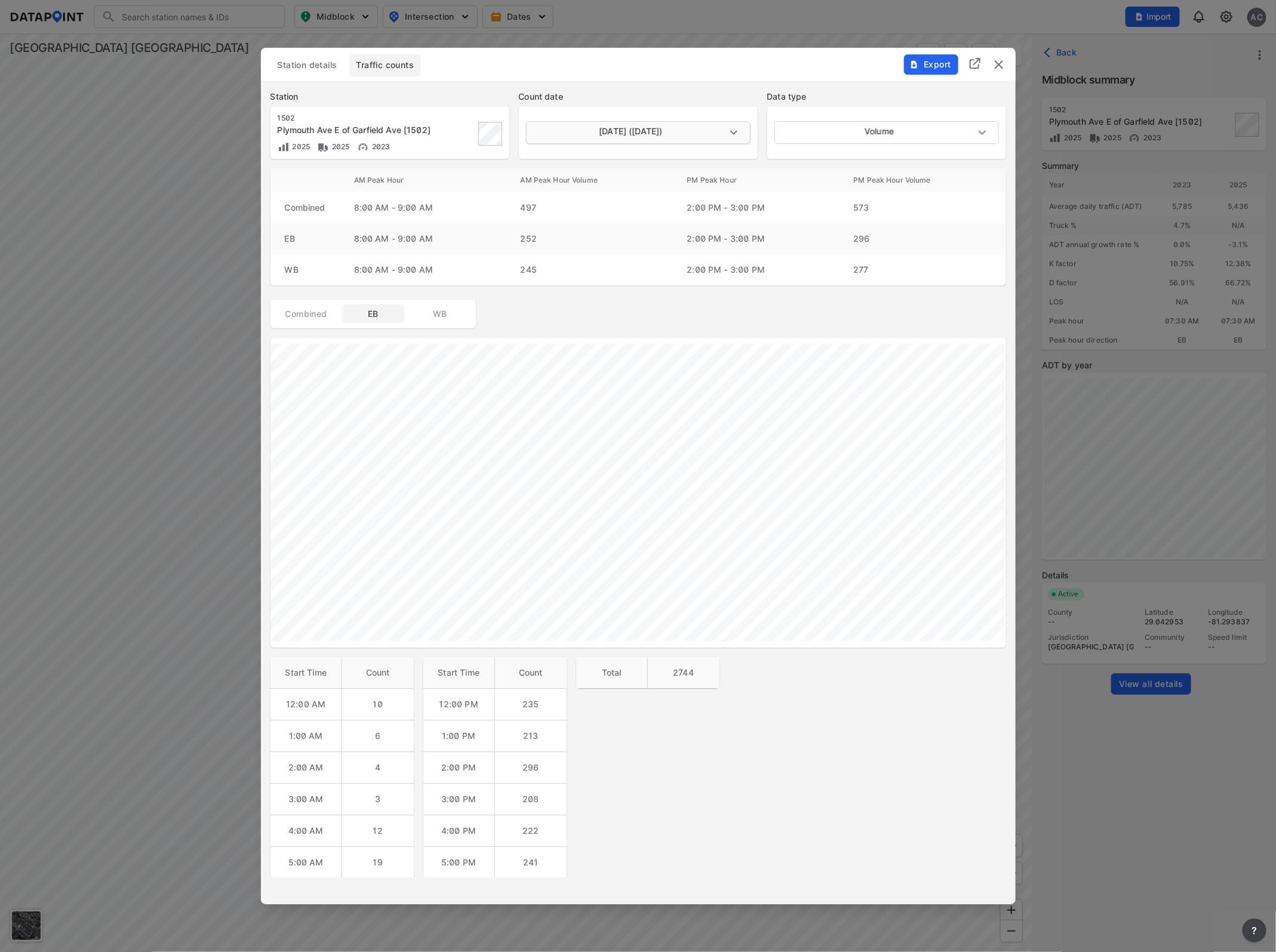
click at [741, 137] on body "Search Please enter a search term. Midblock Intersection Dates Import AC Import…" at bounding box center [638, 476] width 1276 height 952
click at [652, 109] on li "August 19 2025 (Tuesday)" at bounding box center [637, 110] width 223 height 23
click at [718, 136] on body "Search Please enter a search term. Midblock Intersection Dates Import AC Import…" at bounding box center [638, 476] width 1276 height 952
click at [658, 110] on li "August 20 2025 (Wednesday)" at bounding box center [637, 110] width 223 height 23
click at [737, 119] on div "August 20 2025 (Wednesday) 2025-08-20" at bounding box center [638, 132] width 239 height 52
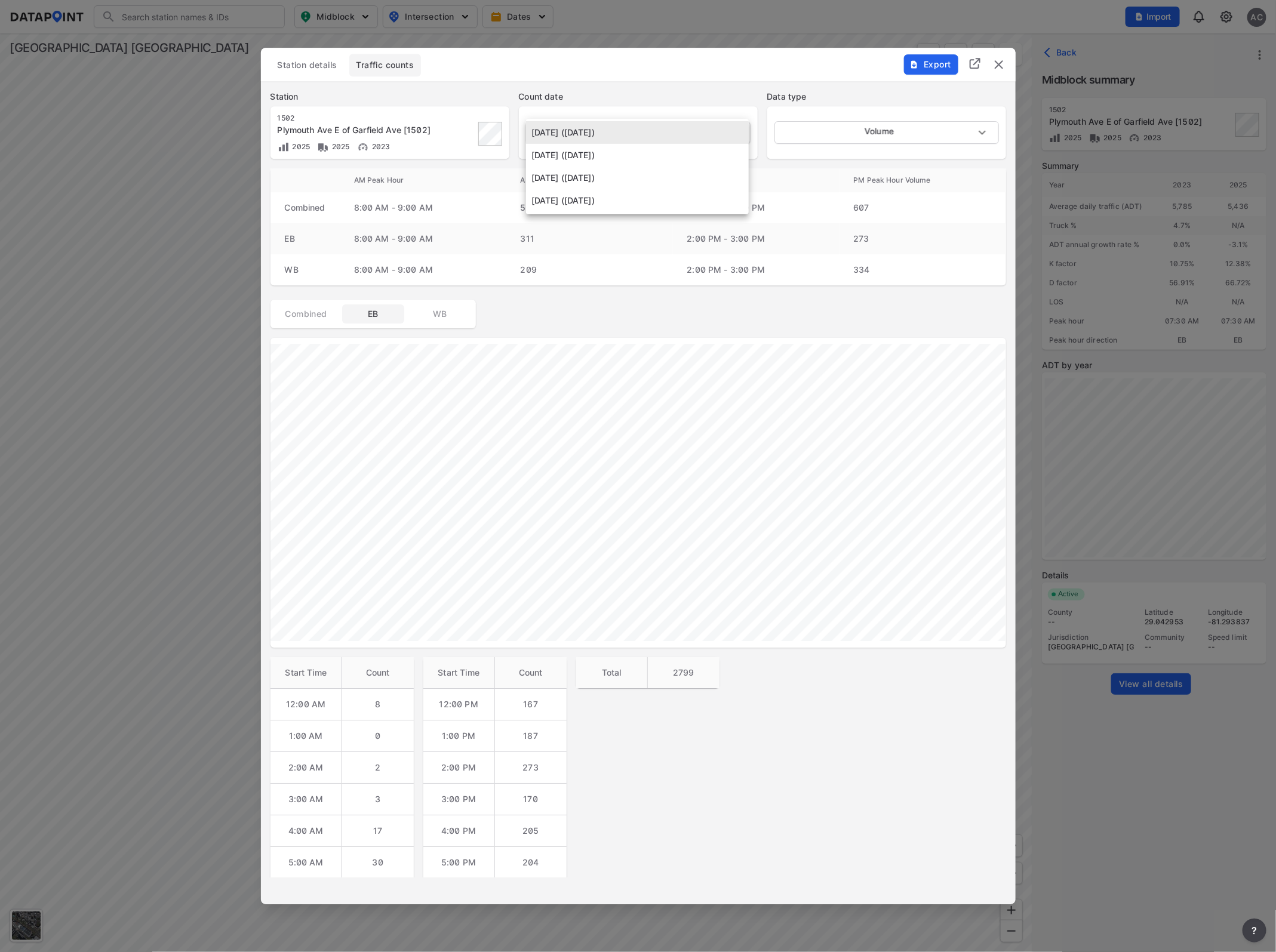
click at [729, 133] on body "Search Please enter a search term. Midblock Intersection Dates Import AC Import…" at bounding box center [638, 476] width 1276 height 952
click at [672, 154] on li "August 19 2025 (Tuesday)" at bounding box center [637, 156] width 223 height 23
click at [727, 128] on body "Search Please enter a search term. Midblock Intersection Dates Import AC Import…" at bounding box center [638, 476] width 1276 height 952
click at [660, 177] on li "April 25 2023 (Tuesday)" at bounding box center [637, 178] width 223 height 23
click at [721, 131] on body "Search Please enter a search term. Midblock Intersection Dates Import AC Import…" at bounding box center [638, 476] width 1276 height 952
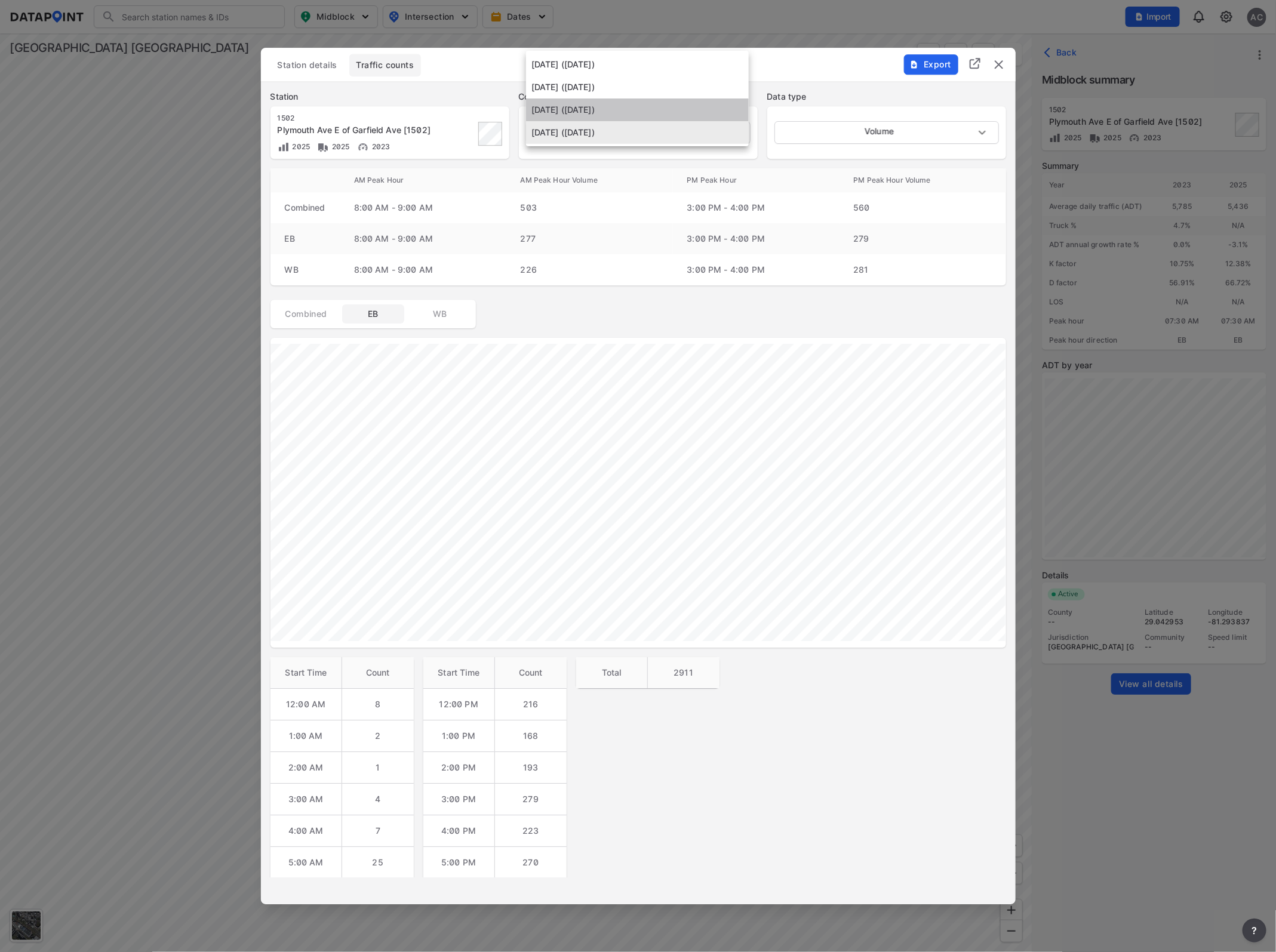
click at [671, 111] on li "April 26 2023 (Wednesday)" at bounding box center [637, 110] width 223 height 23
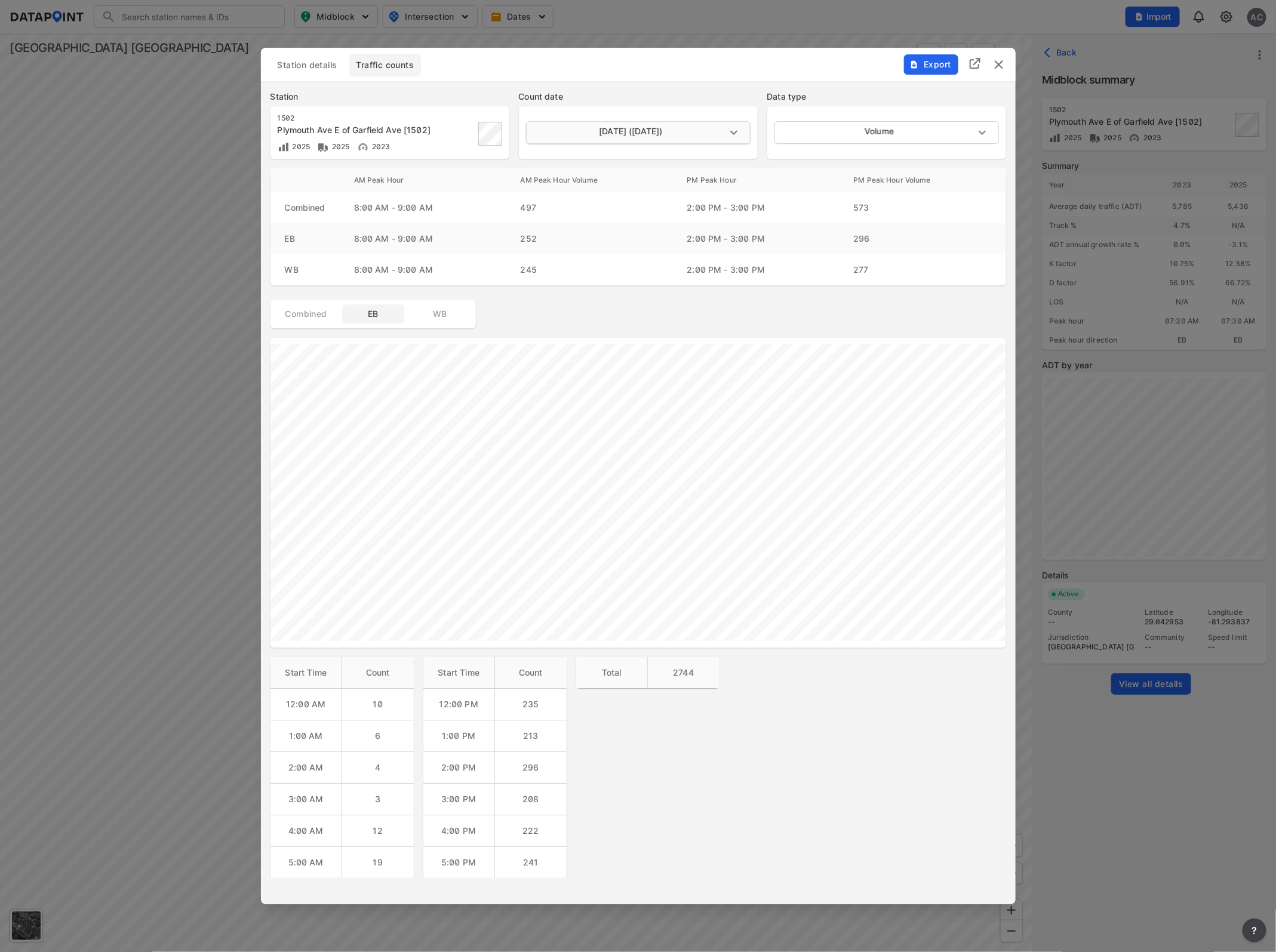
click at [735, 136] on body "Search Please enter a search term. Midblock Intersection Dates Import AC Import…" at bounding box center [638, 476] width 1276 height 952
click at [678, 114] on li "August 19 2025 (Tuesday)" at bounding box center [637, 110] width 223 height 23
click at [731, 132] on body "Search Please enter a search term. Midblock Intersection Dates Import AC Import…" at bounding box center [638, 476] width 1276 height 952
click at [692, 106] on li "August 20 2025 (Wednesday)" at bounding box center [637, 110] width 223 height 23
click at [731, 133] on body "Search Please enter a search term. Midblock Intersection Dates Import AC Import…" at bounding box center [638, 476] width 1276 height 952
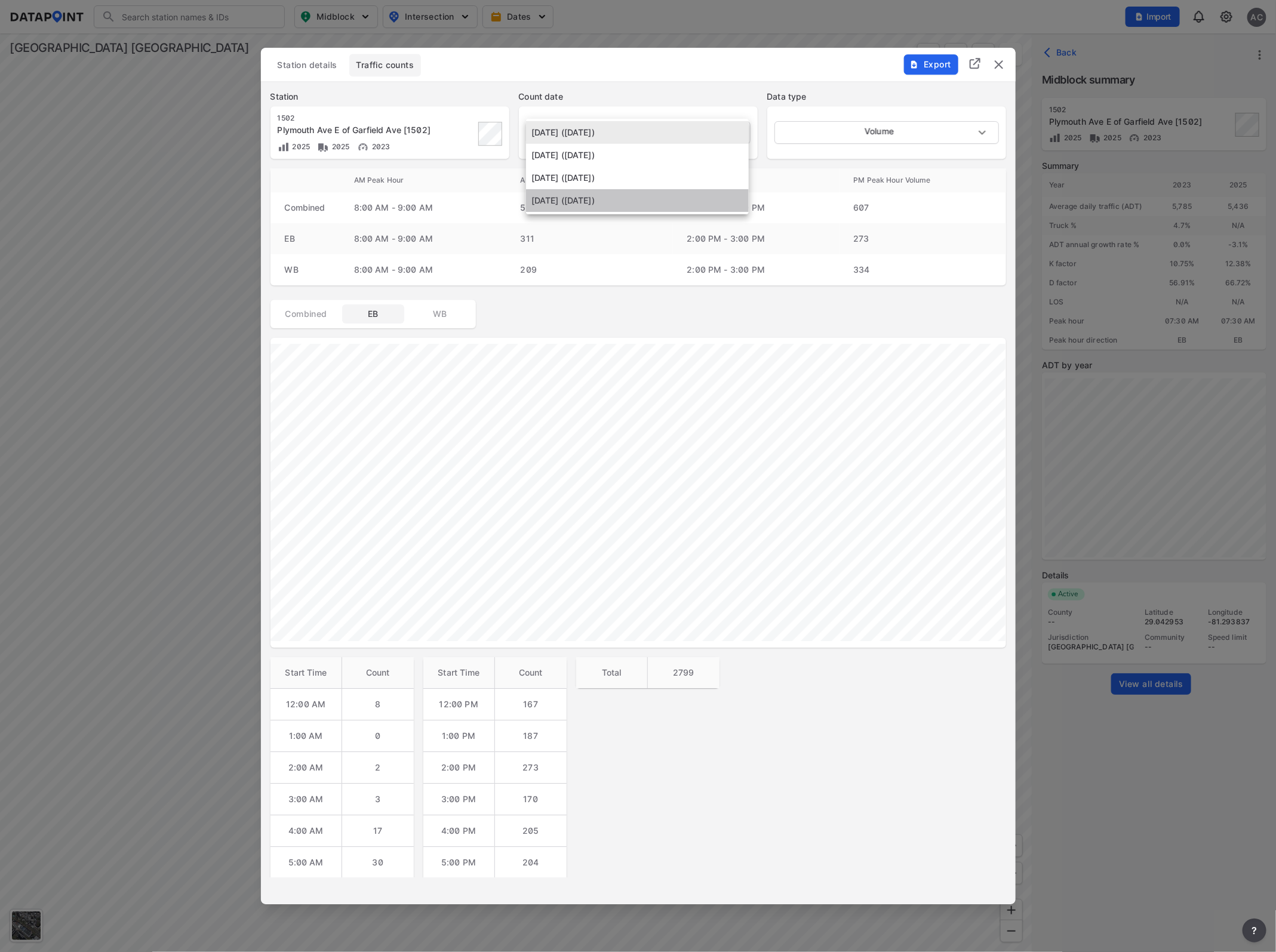
click at [630, 198] on li "April 25 2023 (Tuesday)" at bounding box center [637, 200] width 223 height 23
click at [452, 315] on span "WB" at bounding box center [440, 314] width 47 height 12
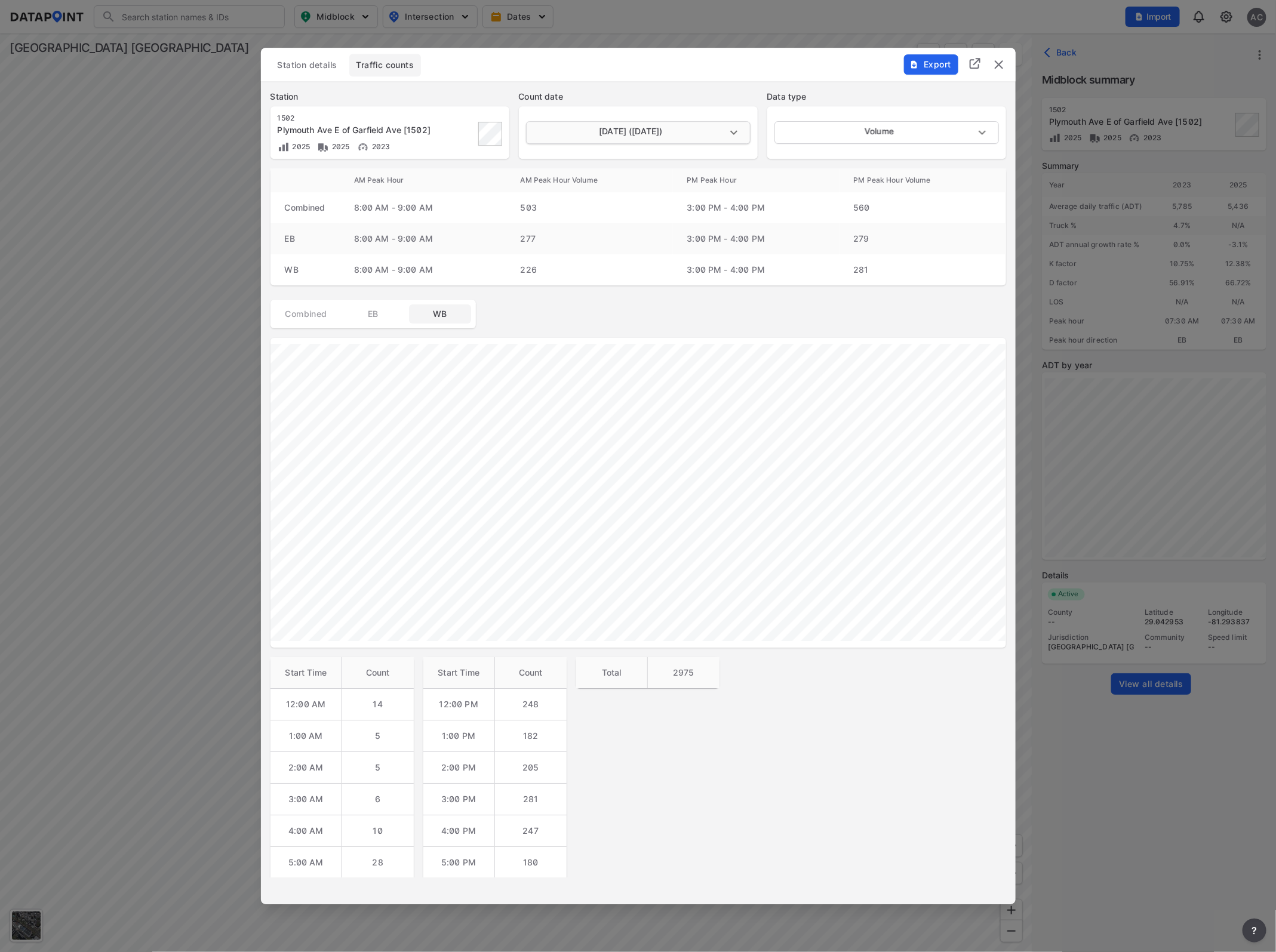
click at [737, 133] on body "Search Please enter a search term. Midblock Intersection Dates Import AC Import…" at bounding box center [638, 476] width 1276 height 952
click at [509, 474] on div at bounding box center [638, 476] width 1276 height 952
click at [738, 135] on body "Search Please enter a search term. Midblock Intersection Dates Import AC Import…" at bounding box center [638, 476] width 1276 height 952
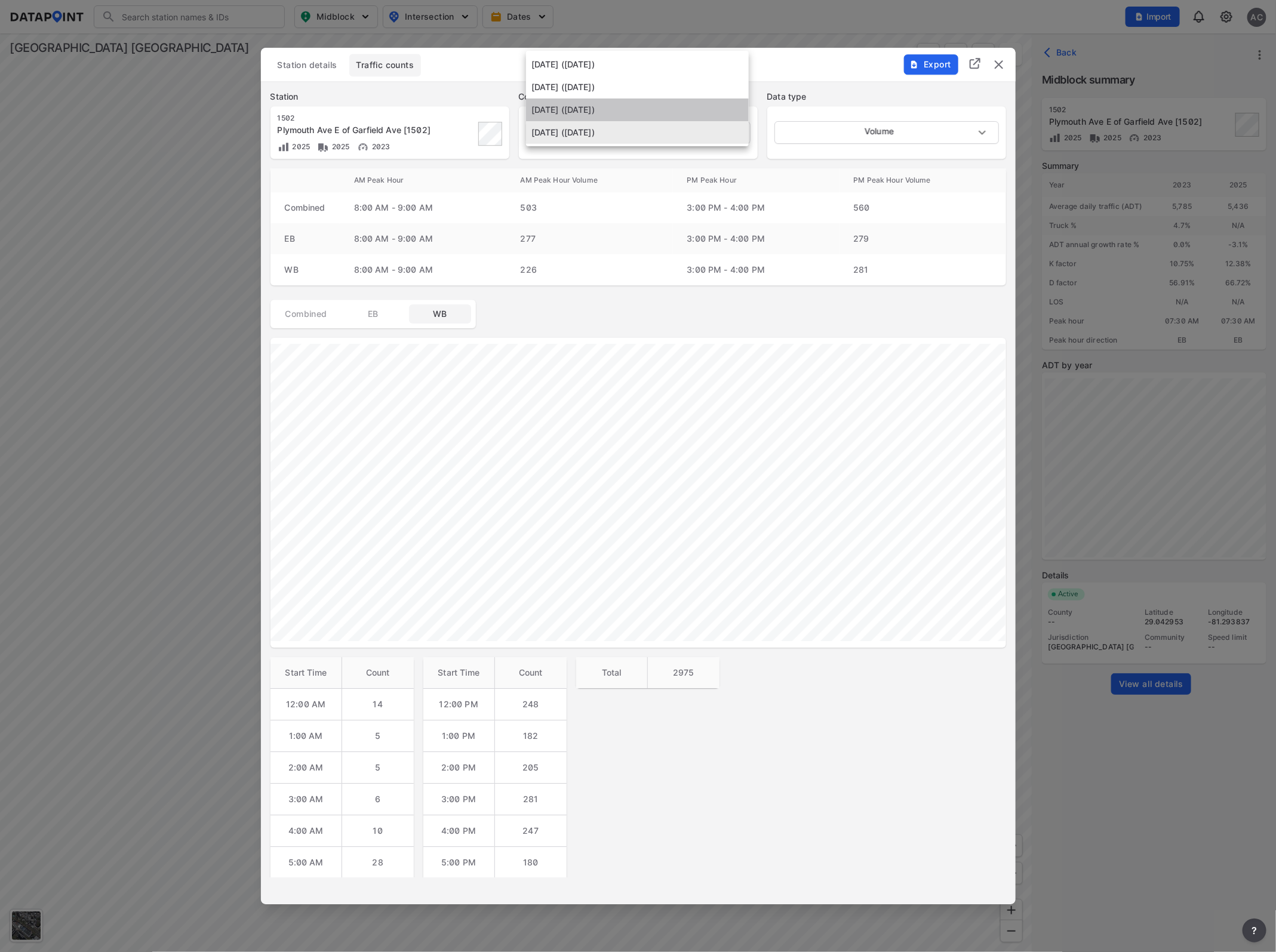
click at [660, 114] on li "April 26 2023 (Wednesday)" at bounding box center [637, 110] width 223 height 23
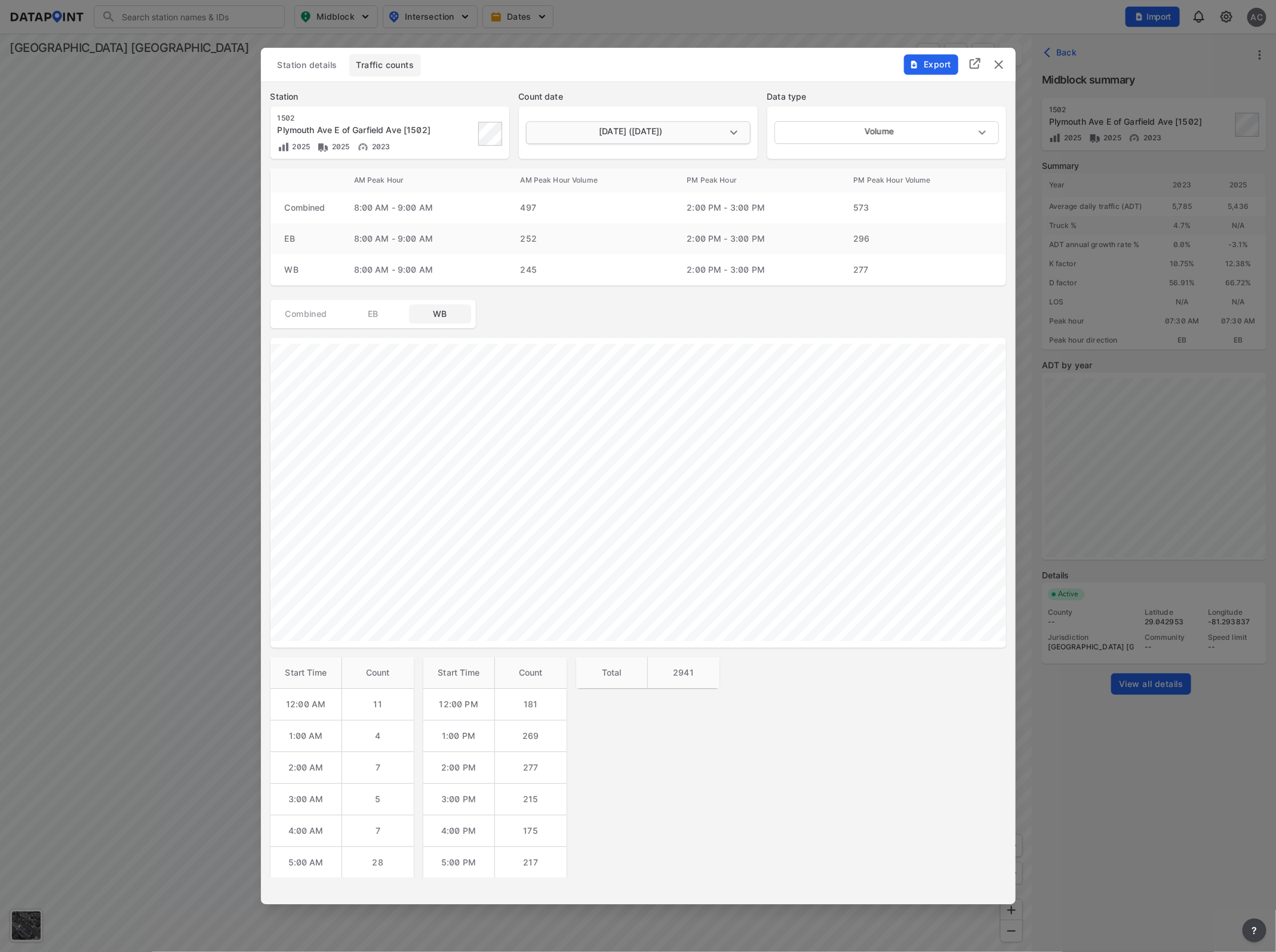
click at [731, 128] on body "Search Please enter a search term. Midblock Intersection Dates Import AC Import…" at bounding box center [638, 476] width 1276 height 952
click at [656, 112] on li "August 19 2025 (Tuesday)" at bounding box center [637, 110] width 223 height 23
click at [724, 132] on body "Search Please enter a search term. Midblock Intersection Dates Import AC Import…" at bounding box center [638, 476] width 1276 height 952
click at [628, 112] on li "August 20 2025 (Wednesday)" at bounding box center [637, 110] width 223 height 23
click at [736, 129] on body "Search Please enter a search term. Midblock Intersection Dates Import AC Import…" at bounding box center [638, 476] width 1276 height 952
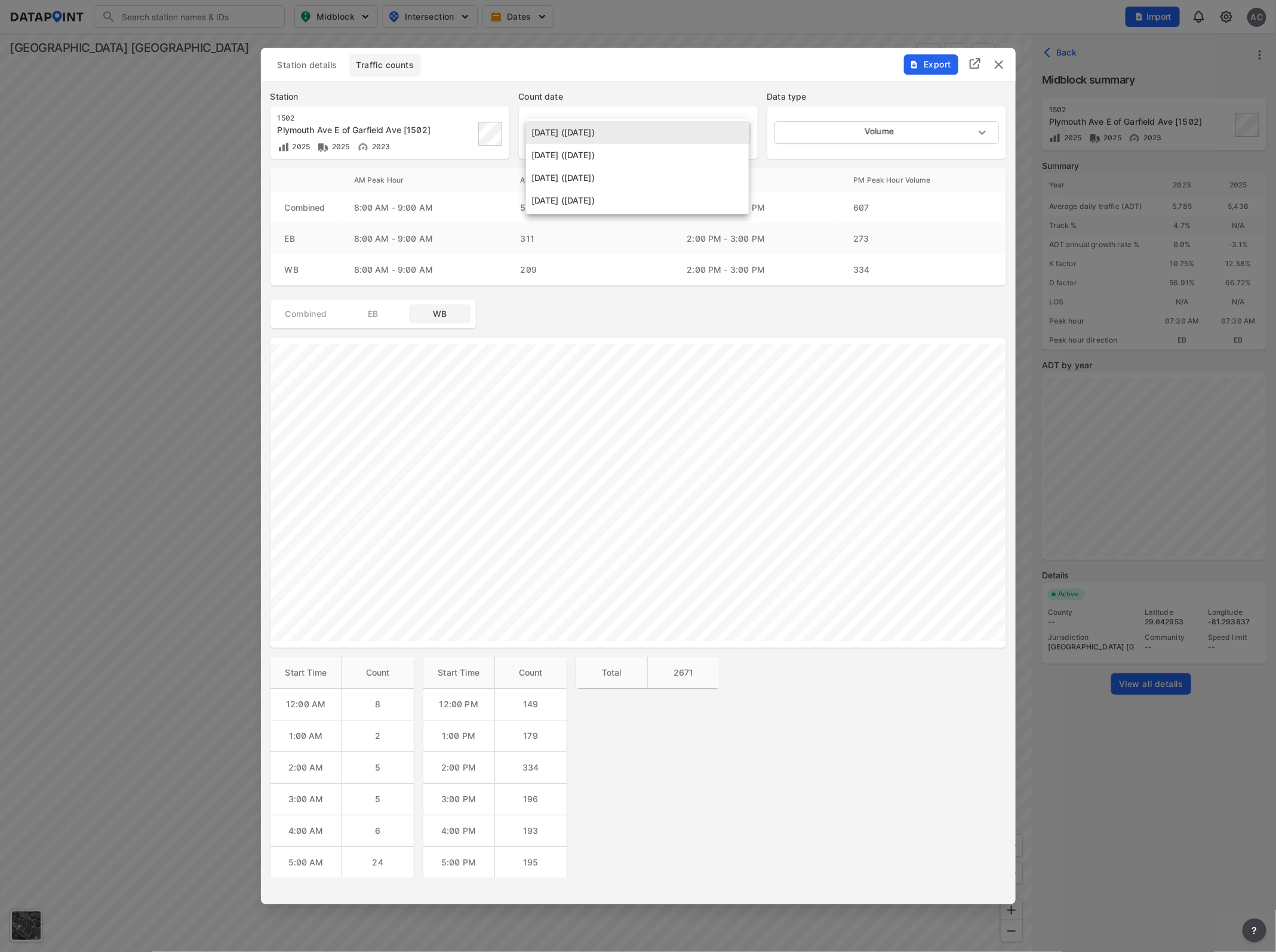
click at [656, 194] on li "April 25 2023 (Tuesday)" at bounding box center [637, 200] width 223 height 23
click at [741, 130] on body "Search Please enter a search term. Midblock Intersection Dates Import AC Import…" at bounding box center [638, 476] width 1276 height 952
click at [637, 118] on li "April 26 2023 (Wednesday)" at bounding box center [637, 110] width 223 height 23
click at [733, 133] on body "Search Please enter a search term. Midblock Intersection Dates Import AC Import…" at bounding box center [638, 476] width 1276 height 952
click at [621, 154] on li "April 25 2023 (Tuesday)" at bounding box center [637, 156] width 223 height 23
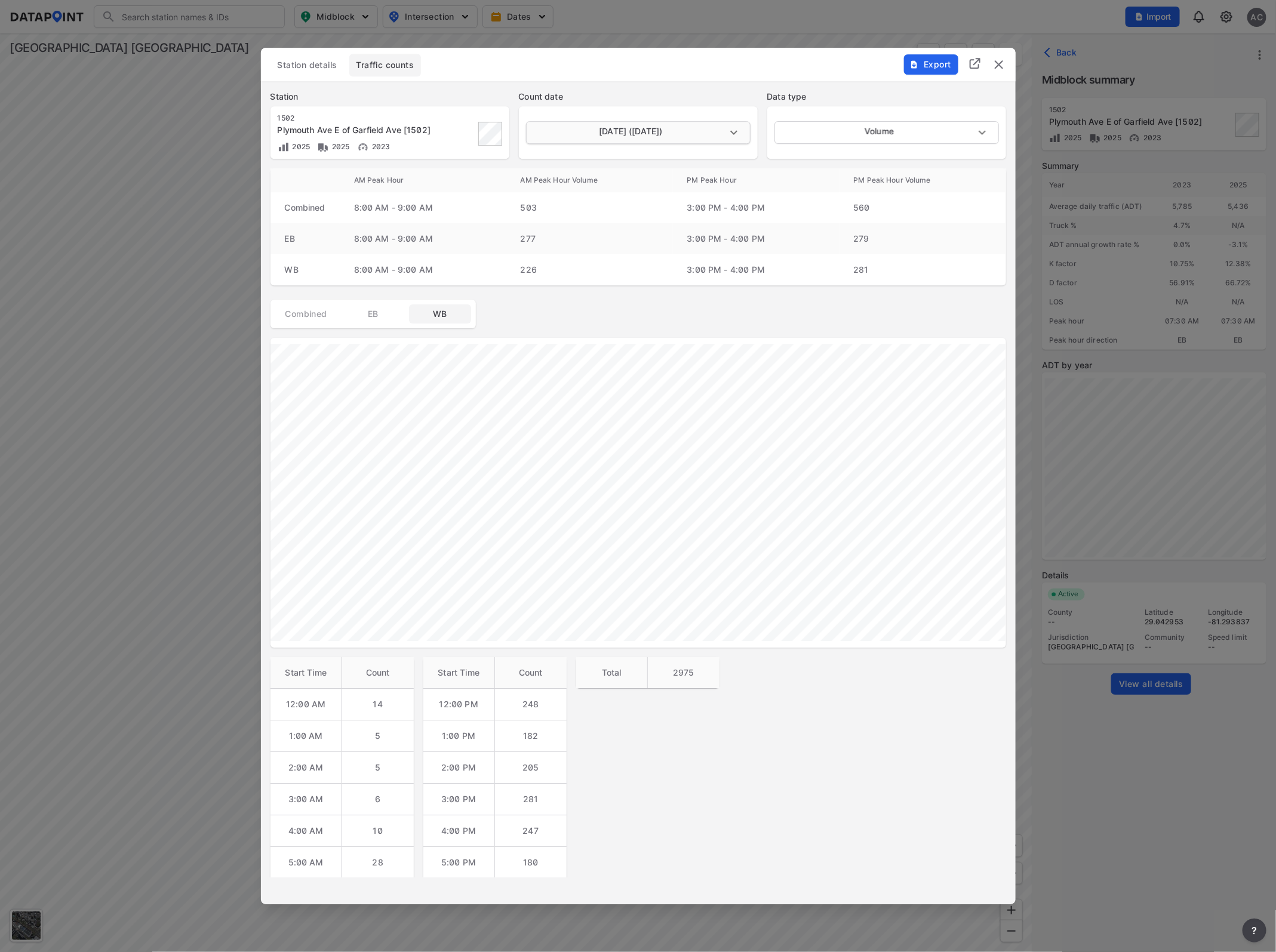
click at [739, 131] on body "Search Please enter a search term. Midblock Intersection Dates Import AC Import…" at bounding box center [638, 476] width 1276 height 952
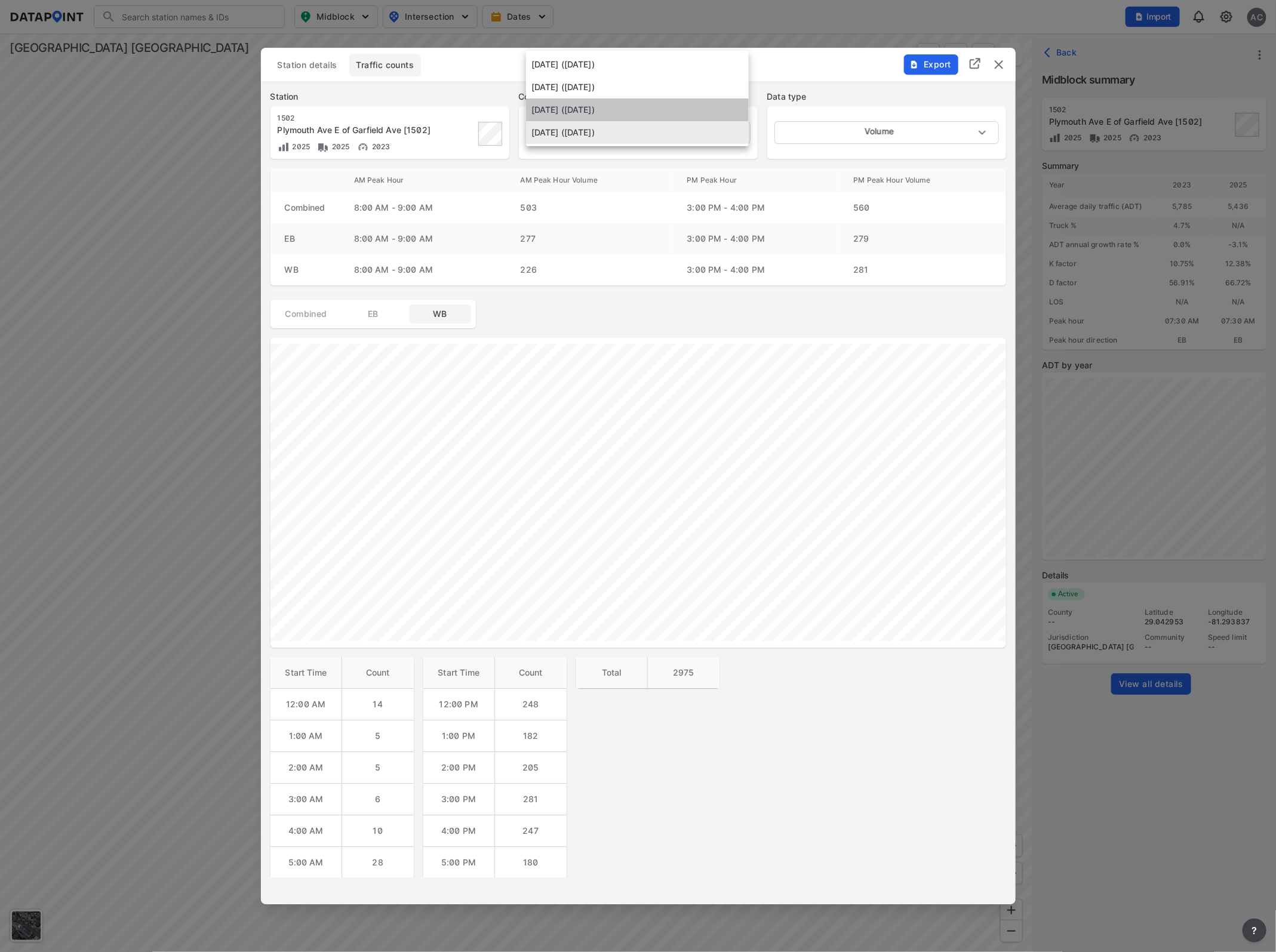
click at [674, 112] on li "April 26 2023 (Wednesday)" at bounding box center [637, 110] width 223 height 23
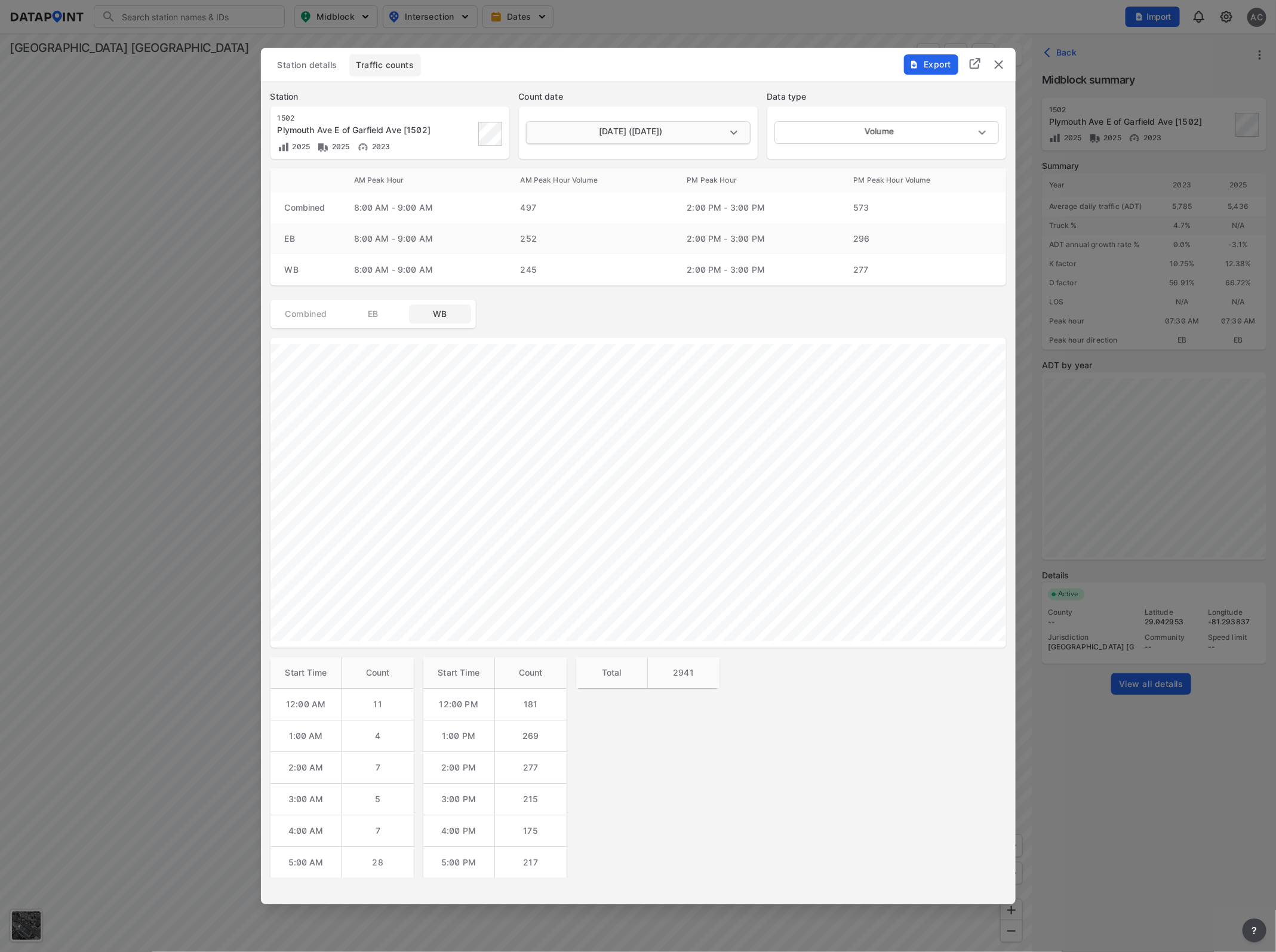
click at [730, 132] on body "Search Please enter a search term. Midblock Intersection Dates Import AC Import…" at bounding box center [638, 476] width 1276 height 952
click at [695, 114] on li "August 19 2025 (Tuesday)" at bounding box center [637, 110] width 223 height 23
click at [729, 135] on body "Search Please enter a search term. Midblock Intersection Dates Import AC Import…" at bounding box center [638, 476] width 1276 height 952
click at [656, 112] on li "August 20 2025 (Wednesday)" at bounding box center [637, 110] width 223 height 23
type input "2025-08-20"
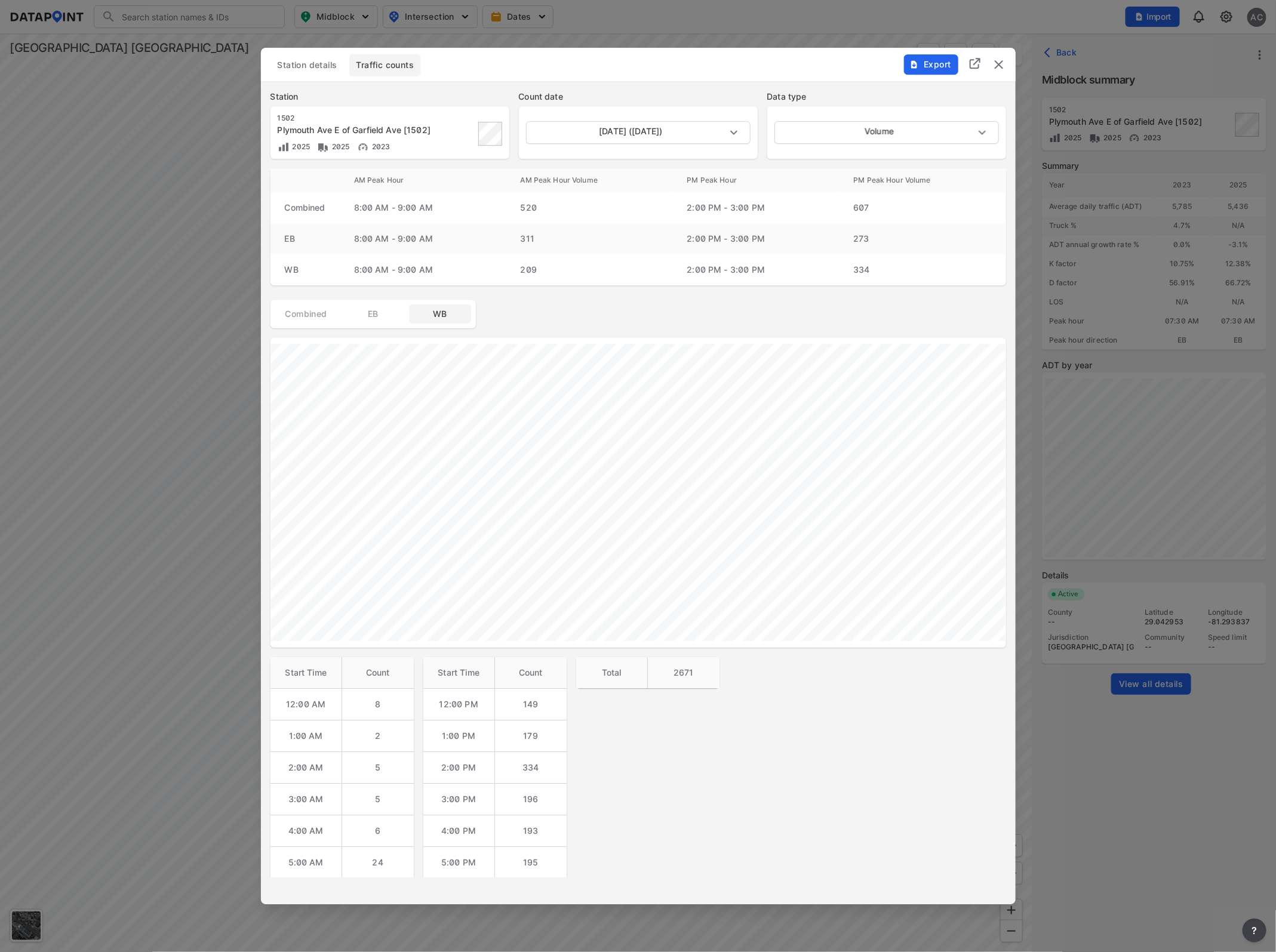
click at [992, 64] on img "delete" at bounding box center [998, 64] width 14 height 14
